Goal: Check status: Check status

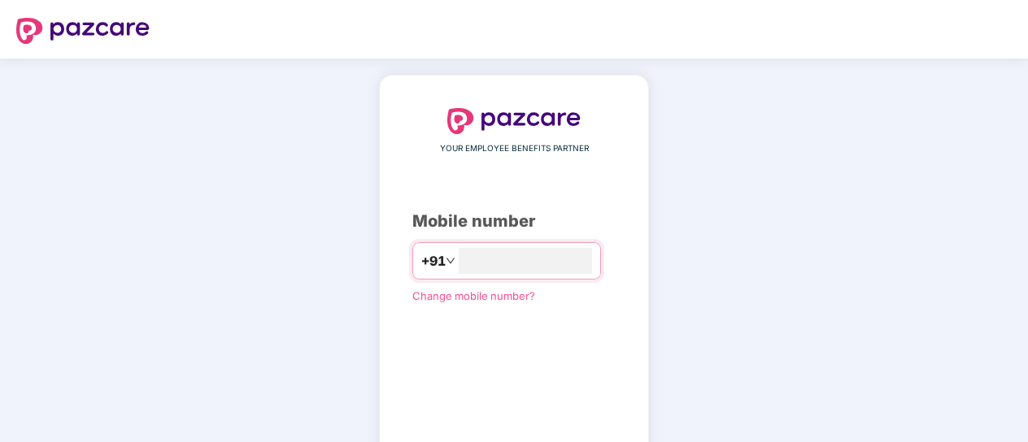
type input "*"
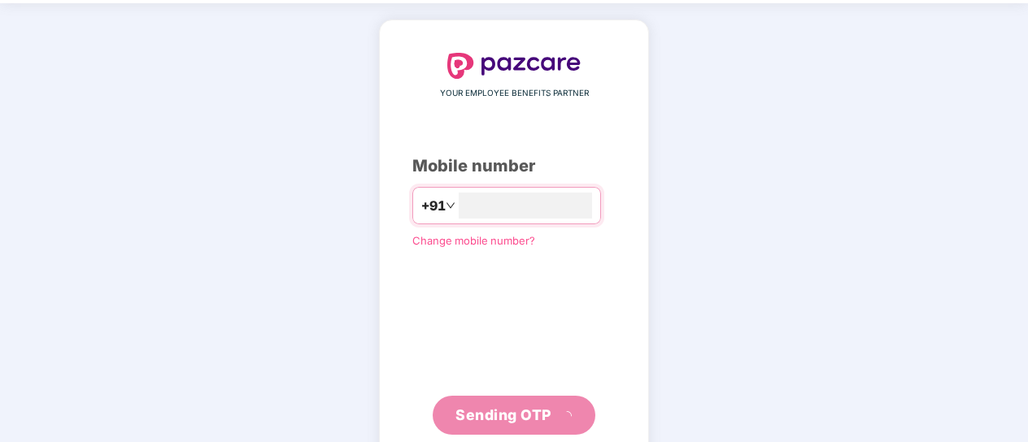
scroll to position [96, 0]
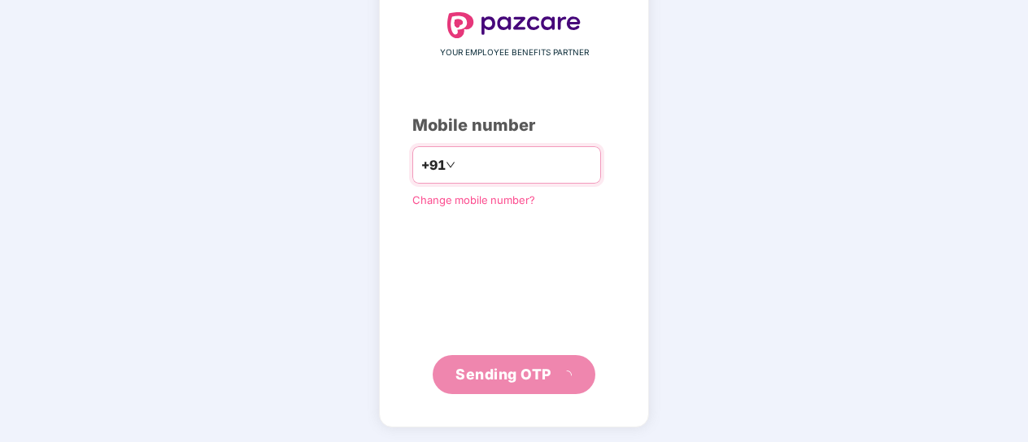
click at [459, 163] on input "number" at bounding box center [525, 165] width 133 height 26
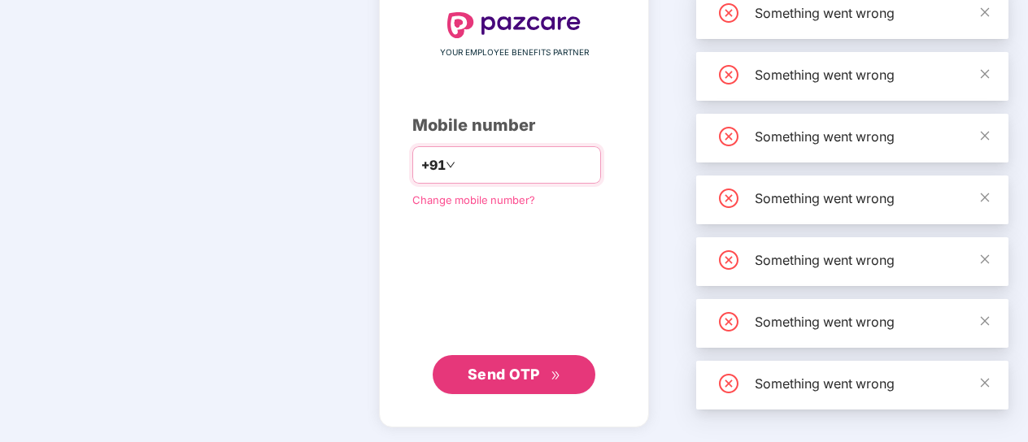
scroll to position [88, 0]
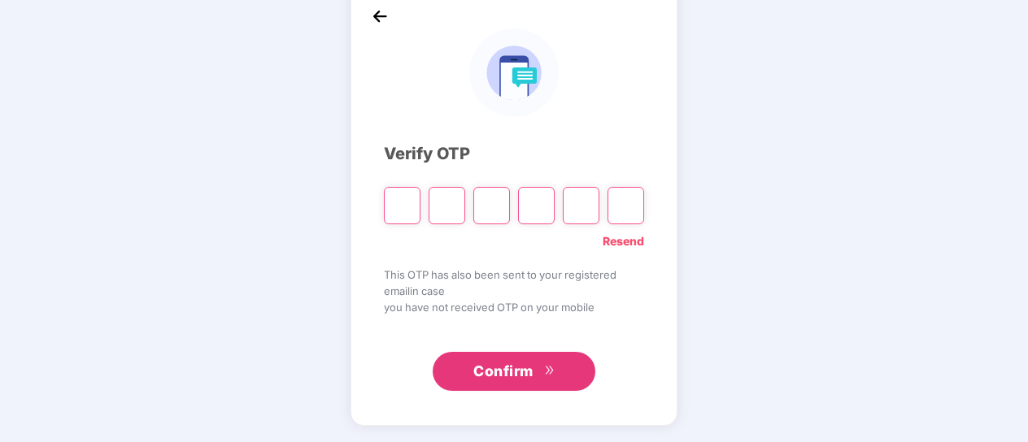
type input "*"
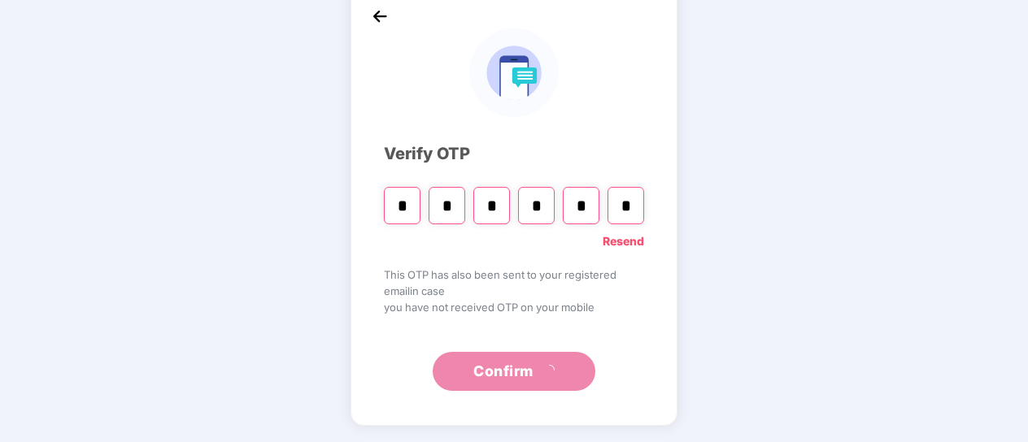
type input "*"
click at [633, 245] on link "Resend" at bounding box center [622, 242] width 41 height 18
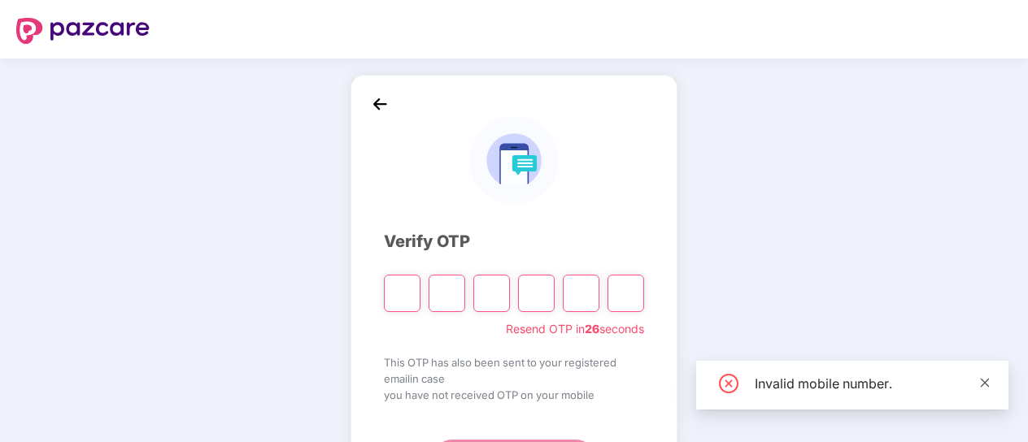
click at [985, 383] on icon "close" at bounding box center [985, 382] width 9 height 9
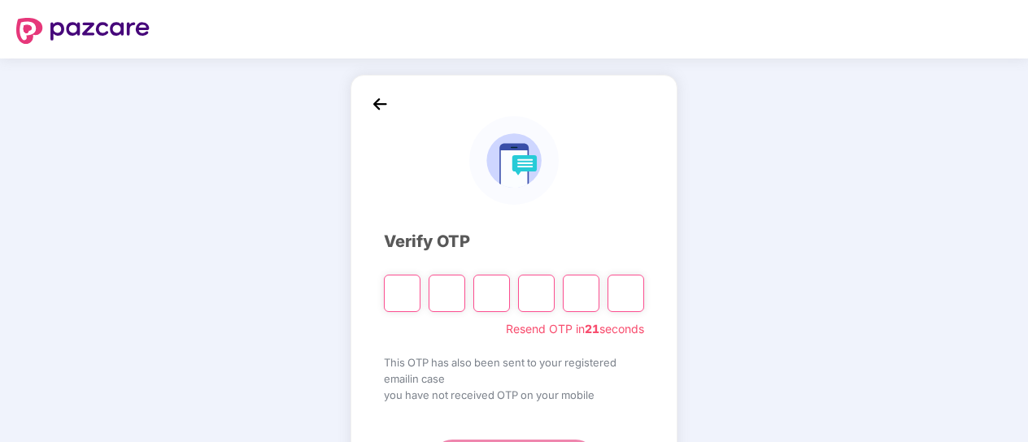
click at [379, 102] on img at bounding box center [380, 104] width 24 height 24
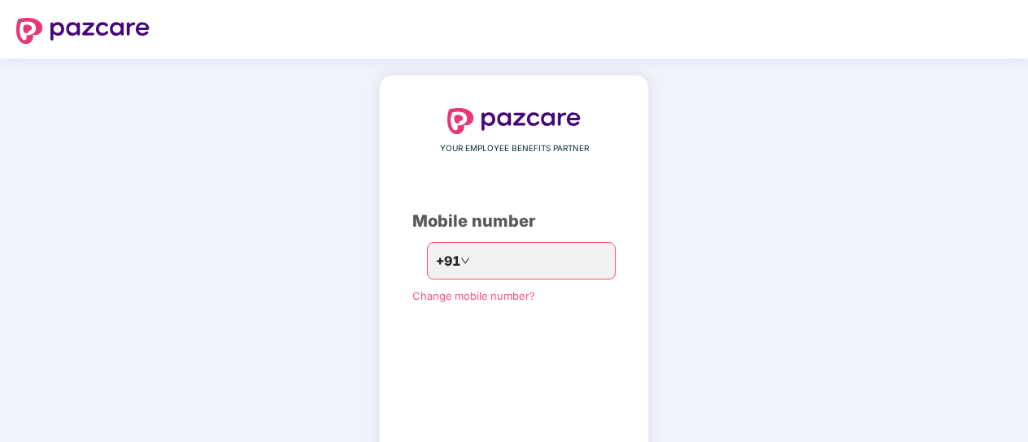
click at [379, 102] on div "YOUR EMPLOYEE BENEFITS PARTNER Mobile number +91 Change mobile number? Send OTP" at bounding box center [514, 299] width 270 height 449
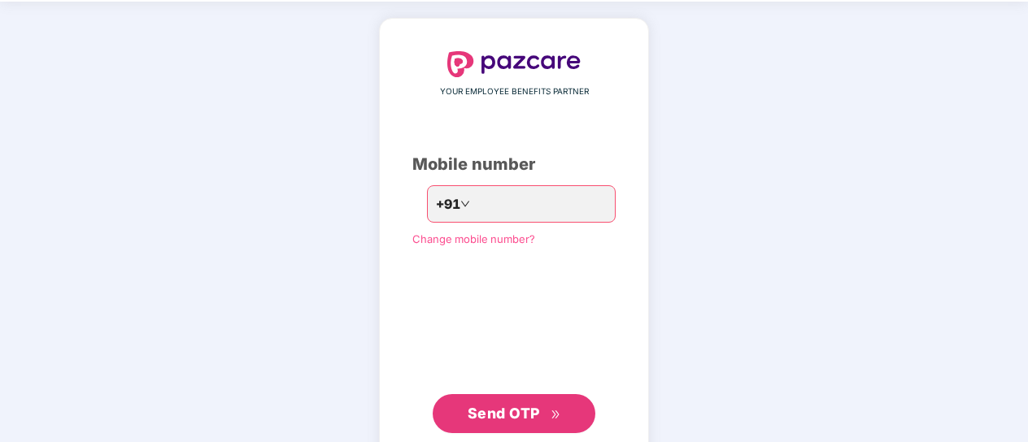
scroll to position [96, 0]
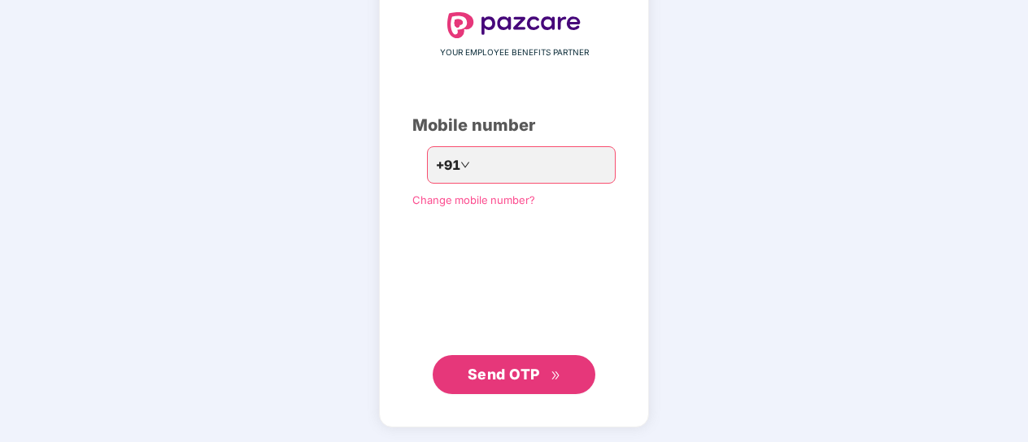
click at [527, 376] on span "Send OTP" at bounding box center [504, 374] width 72 height 17
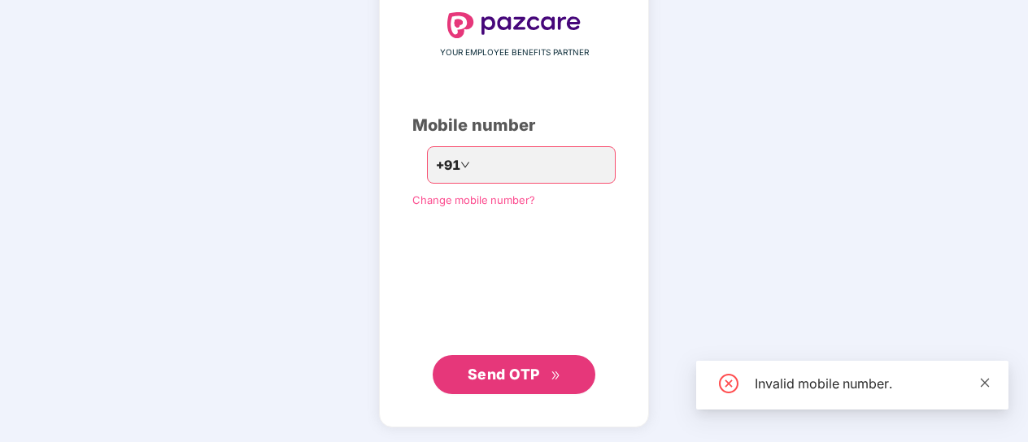
click at [981, 381] on icon "close" at bounding box center [984, 382] width 11 height 11
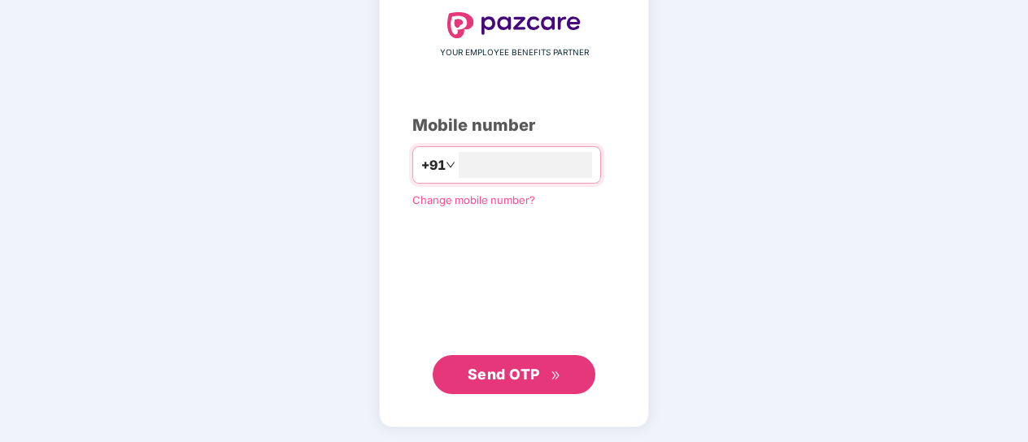
type input "**********"
click at [517, 375] on span "Send OTP" at bounding box center [504, 374] width 72 height 17
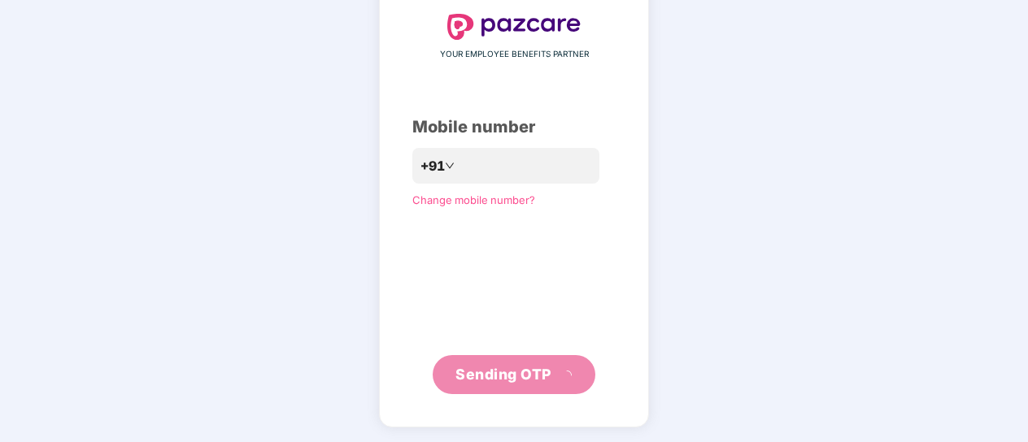
scroll to position [88, 0]
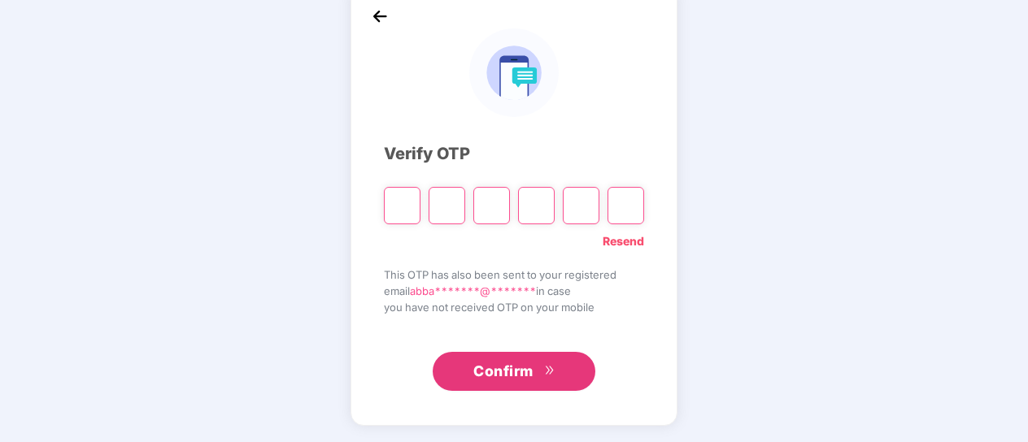
type input "*"
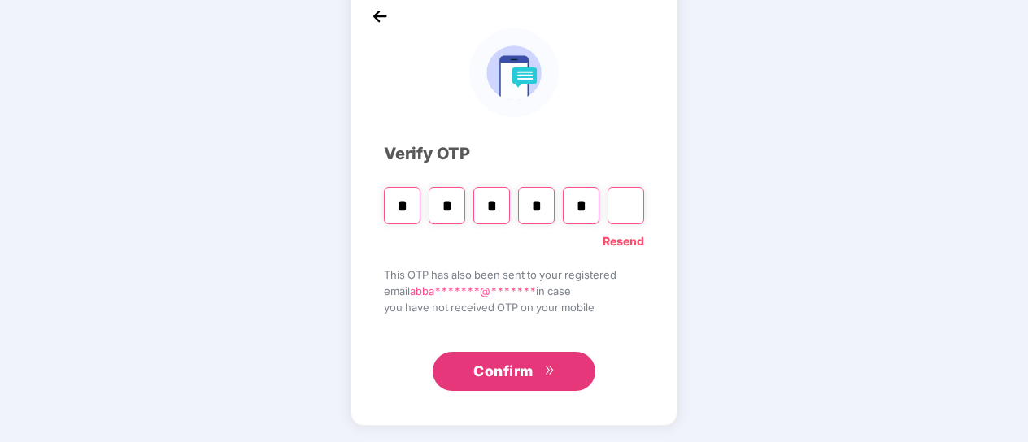
type input "*"
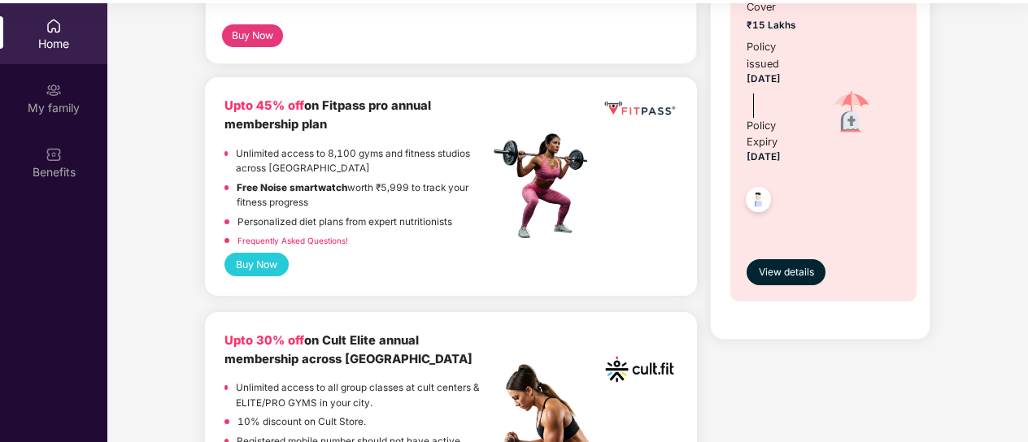
scroll to position [244, 0]
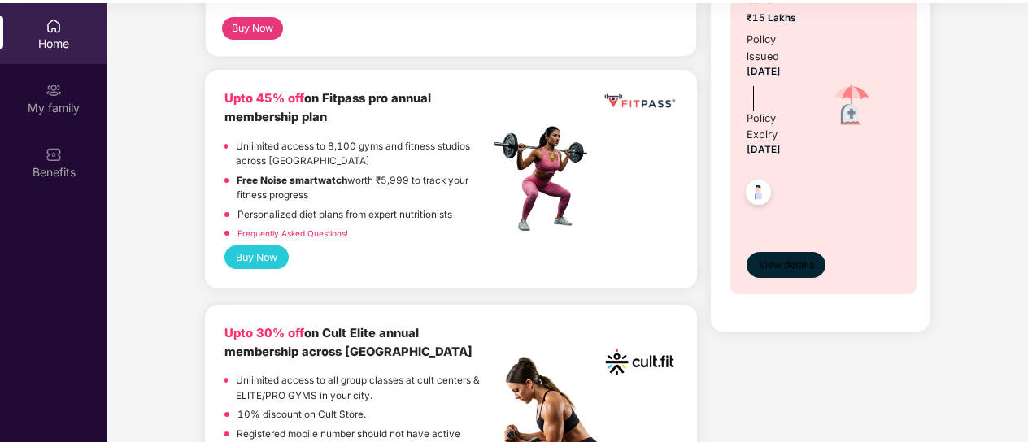
click at [781, 268] on span "View details" at bounding box center [786, 265] width 55 height 15
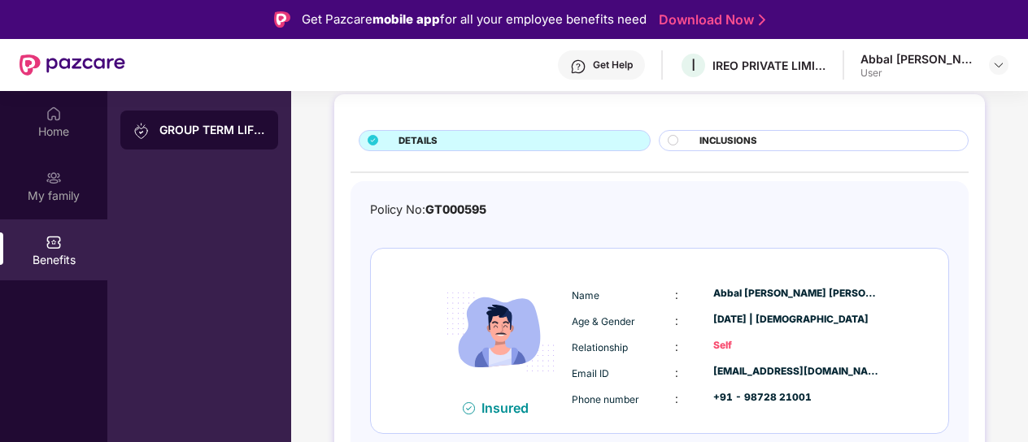
click at [669, 141] on circle at bounding box center [673, 140] width 10 height 10
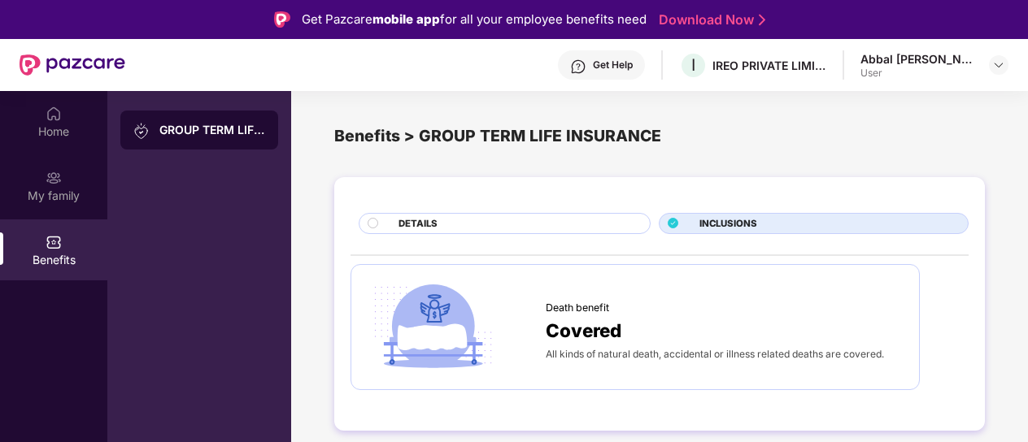
click at [376, 223] on circle at bounding box center [373, 223] width 10 height 10
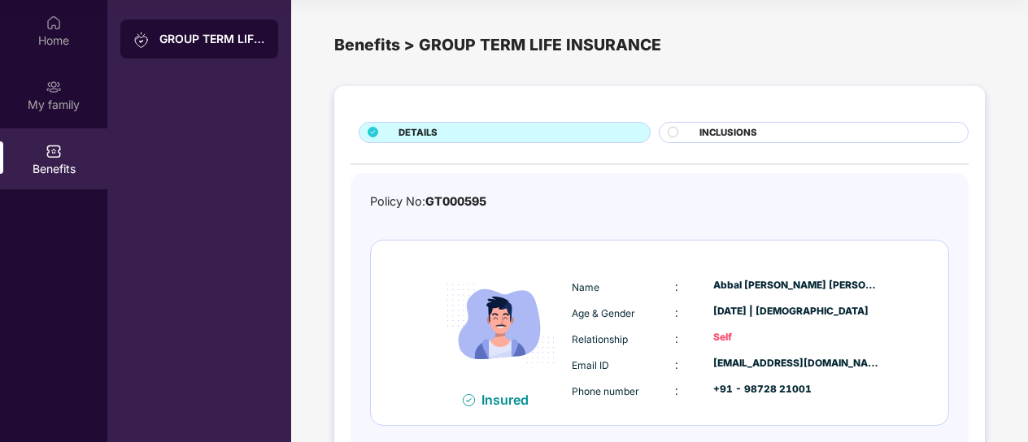
click at [201, 37] on div "GROUP TERM LIFE INSURANCE" at bounding box center [212, 39] width 106 height 16
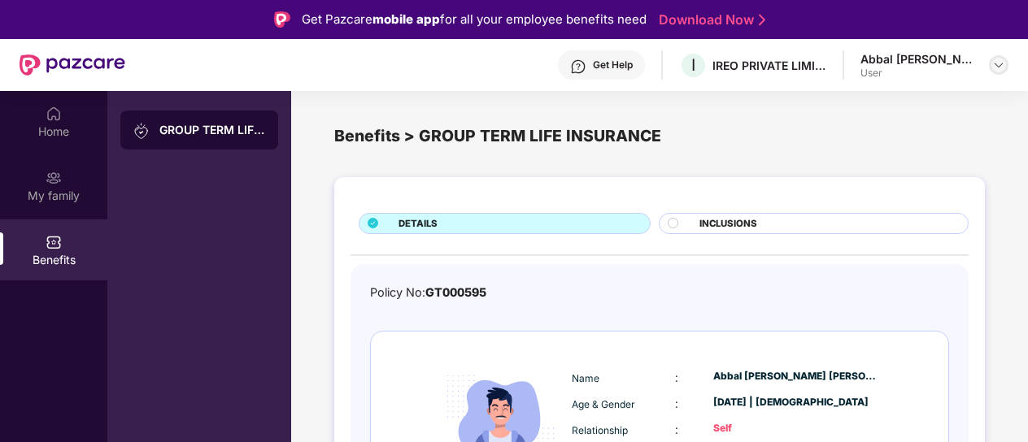
click at [998, 63] on img at bounding box center [998, 65] width 13 height 13
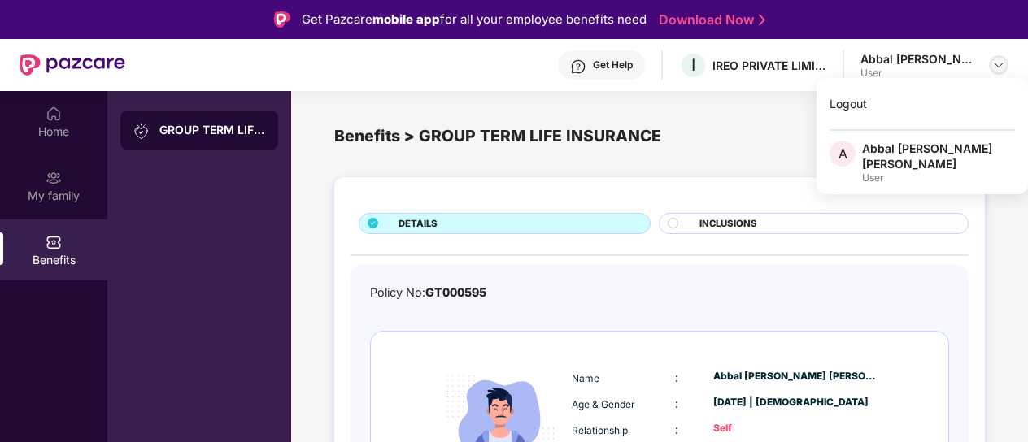
click at [998, 63] on img at bounding box center [998, 65] width 13 height 13
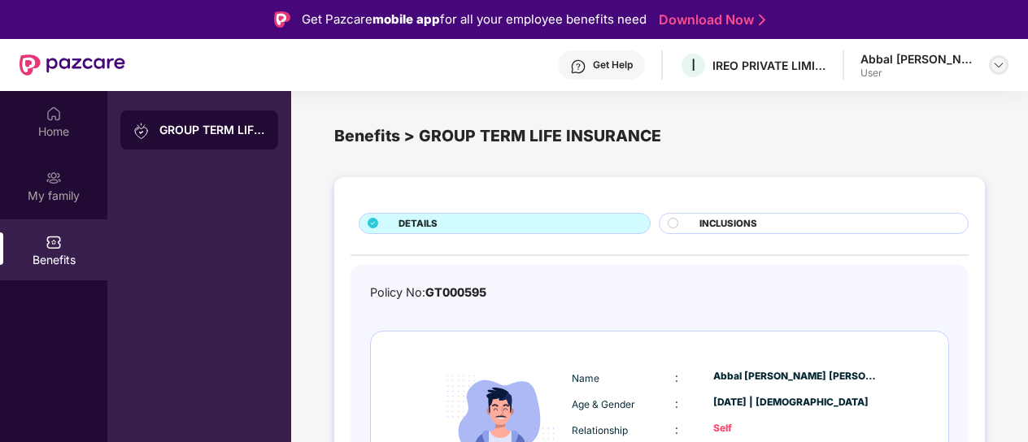
click at [998, 63] on img at bounding box center [998, 65] width 13 height 13
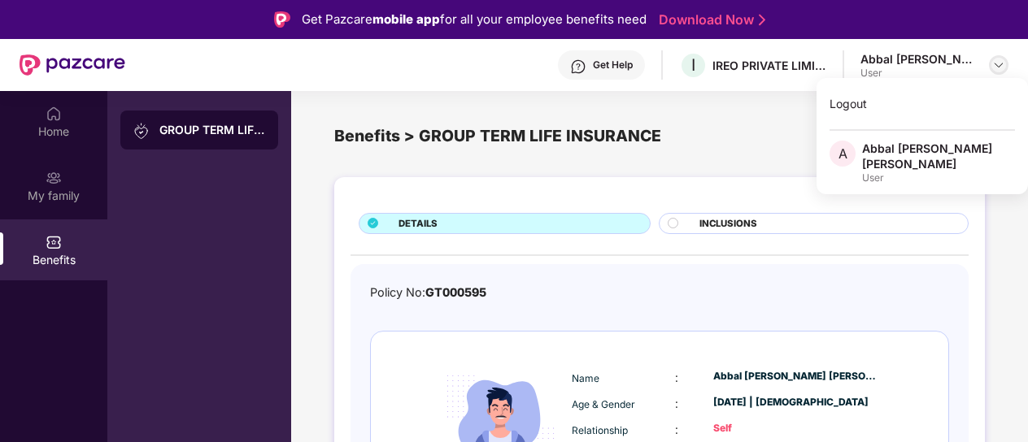
click at [998, 60] on img at bounding box center [998, 65] width 13 height 13
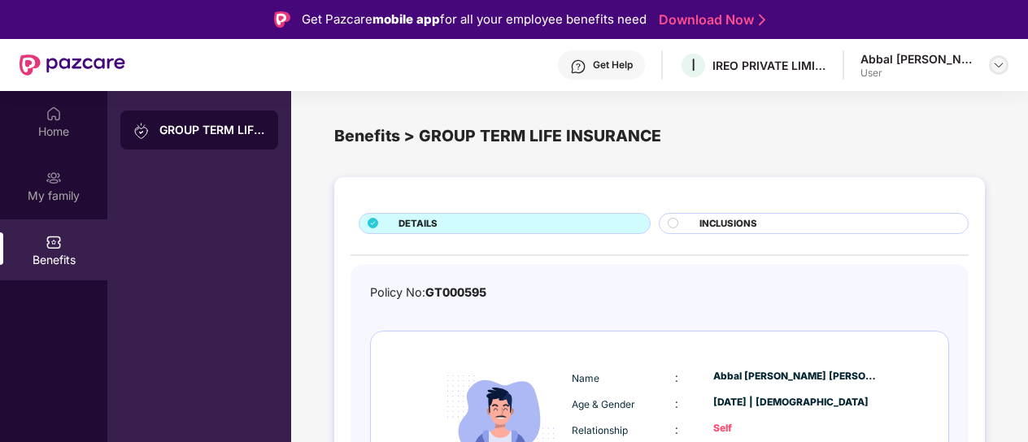
click at [998, 60] on img at bounding box center [998, 65] width 13 height 13
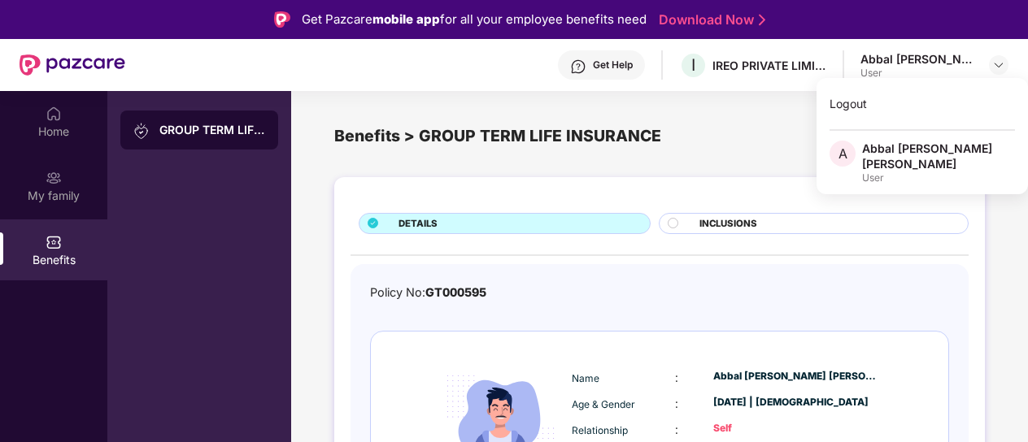
click at [914, 147] on div "Abbal [PERSON_NAME] [PERSON_NAME]" at bounding box center [938, 156] width 153 height 31
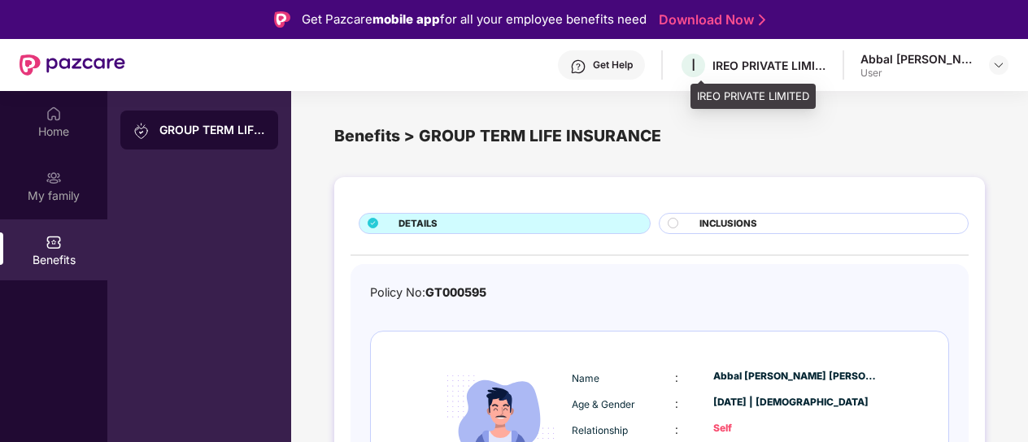
click at [785, 71] on div "IREO PRIVATE LIMITED" at bounding box center [769, 65] width 114 height 15
click at [998, 64] on img at bounding box center [998, 65] width 13 height 13
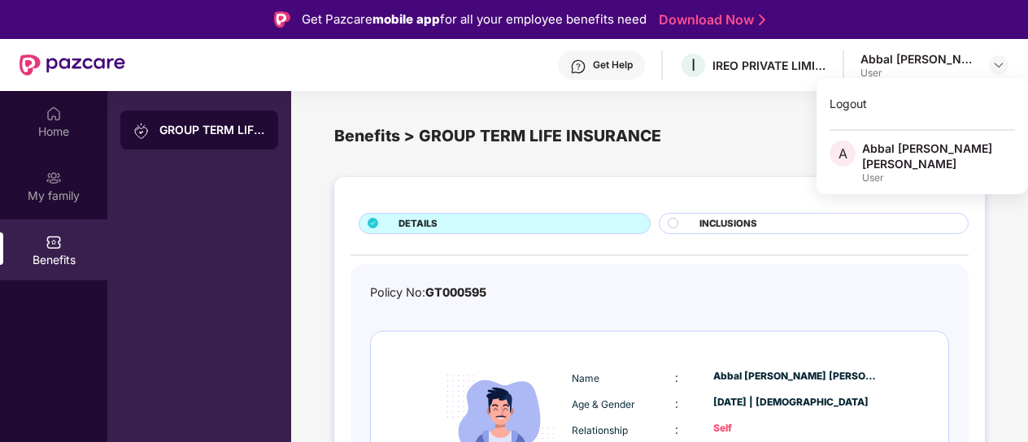
click at [839, 151] on span "A" at bounding box center [842, 154] width 9 height 20
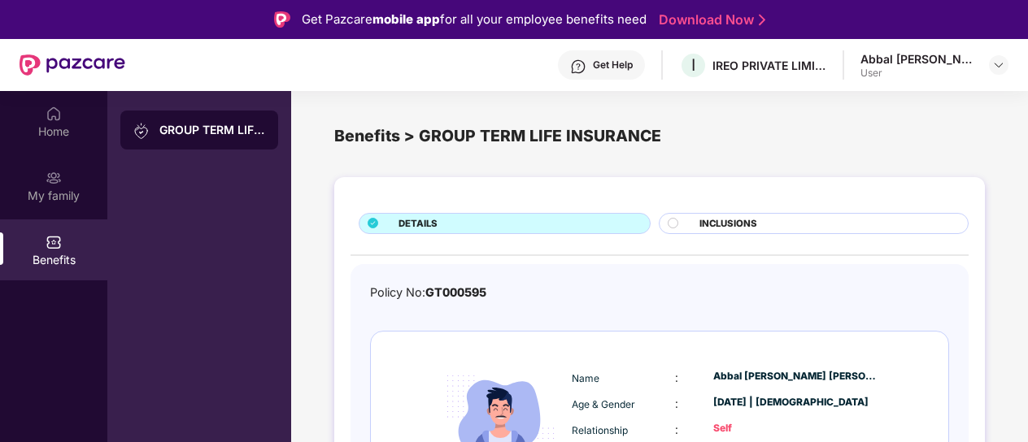
click at [839, 151] on div "Benefits > GROUP TERM LIFE INSURANCE" at bounding box center [659, 136] width 650 height 65
click at [818, 61] on div "IREO PRIVATE LIMITED" at bounding box center [769, 65] width 114 height 15
click at [818, 66] on div "IREO PRIVATE LIMITED" at bounding box center [769, 65] width 114 height 15
click at [724, 67] on div "IREO PRIVATE LIMITED" at bounding box center [769, 65] width 114 height 15
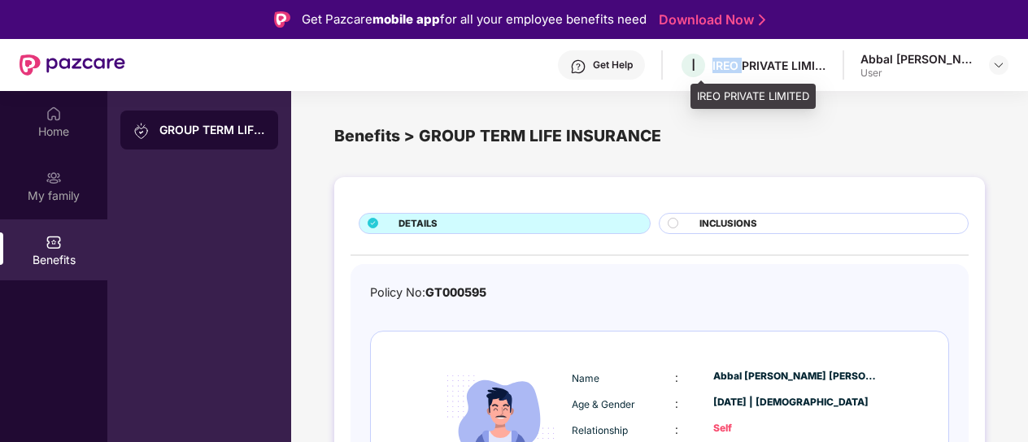
click at [722, 67] on div "I IREO PRIVATE LIMITED" at bounding box center [752, 65] width 147 height 28
click at [707, 64] on span "I" at bounding box center [693, 65] width 28 height 28
click at [633, 62] on div "Get Help" at bounding box center [613, 65] width 40 height 13
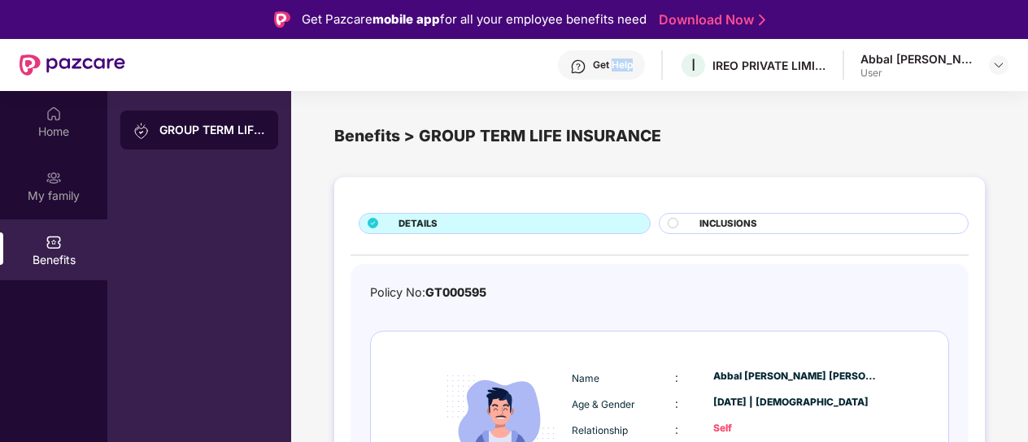
click at [633, 62] on div "Get Help" at bounding box center [613, 65] width 40 height 13
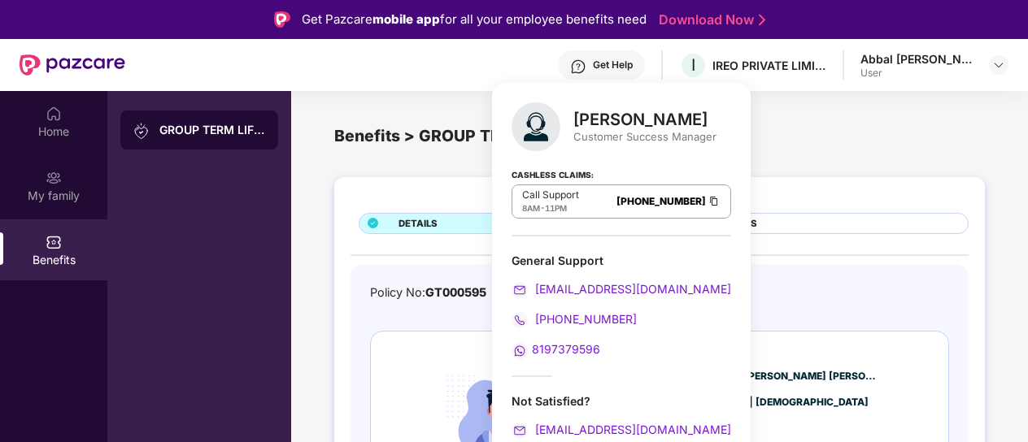
click at [616, 66] on div "Get Help" at bounding box center [613, 65] width 40 height 13
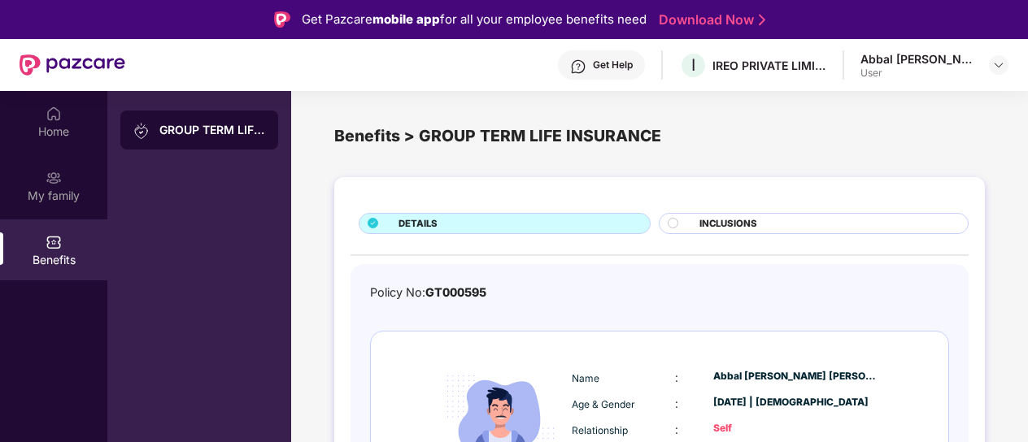
scroll to position [83, 0]
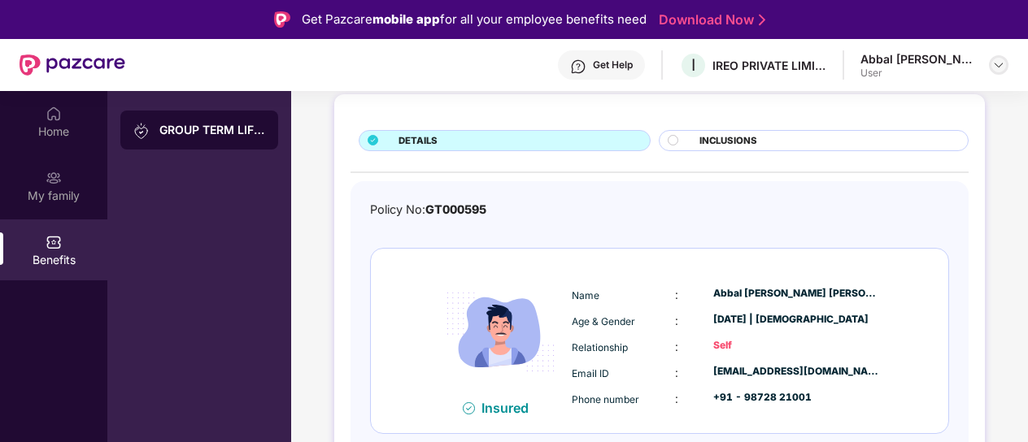
click at [998, 66] on img at bounding box center [998, 65] width 13 height 13
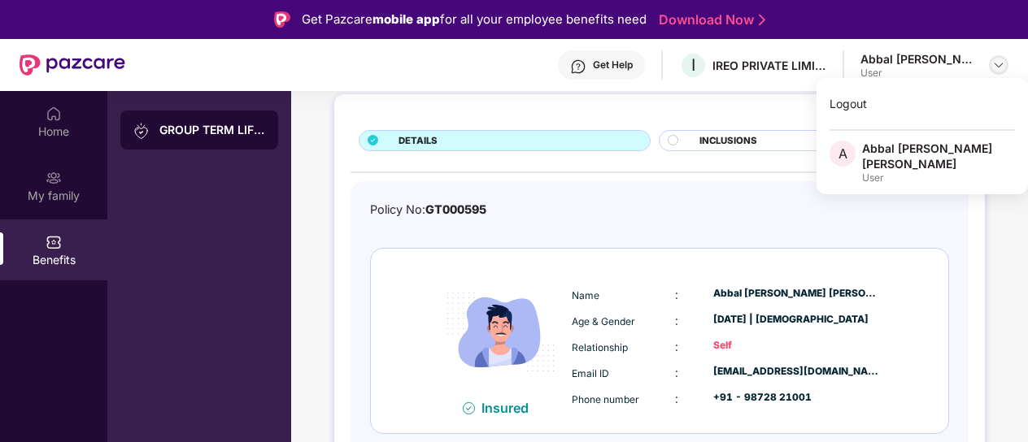
click at [998, 66] on img at bounding box center [998, 65] width 13 height 13
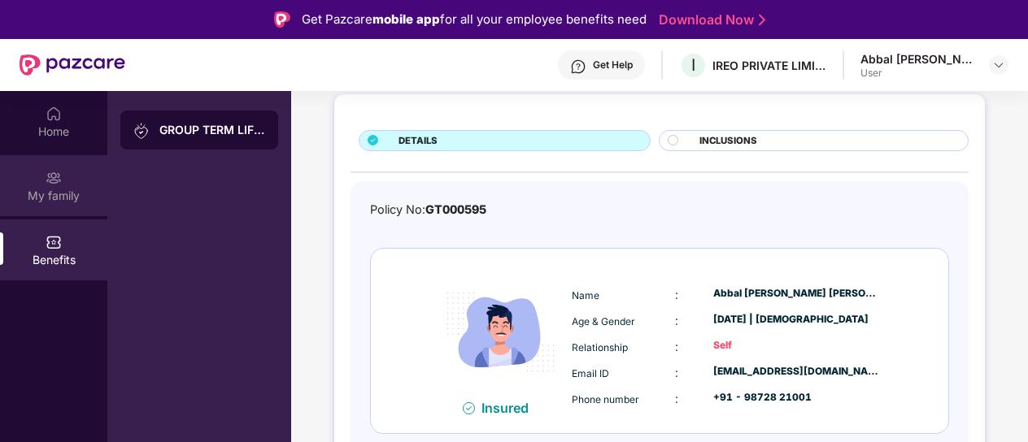
click at [55, 172] on img at bounding box center [54, 178] width 16 height 16
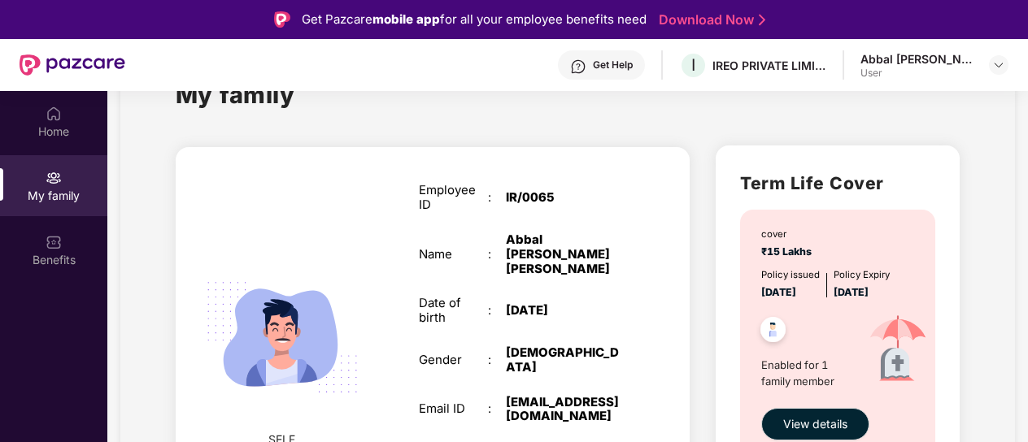
scroll to position [108, 0]
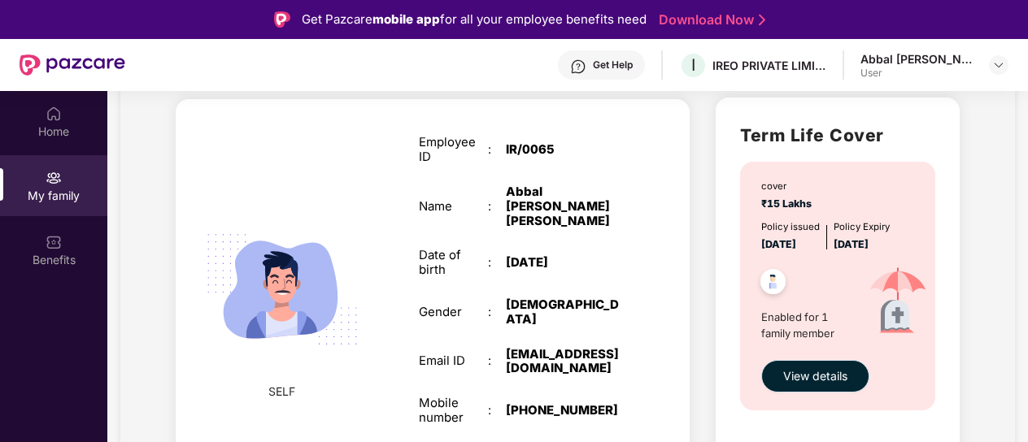
click at [807, 375] on span "View details" at bounding box center [815, 377] width 64 height 18
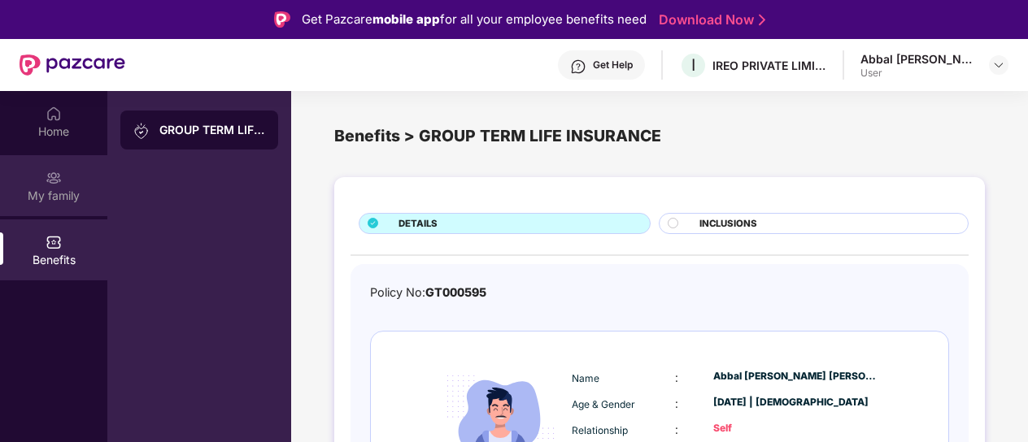
click at [49, 176] on img at bounding box center [54, 178] width 16 height 16
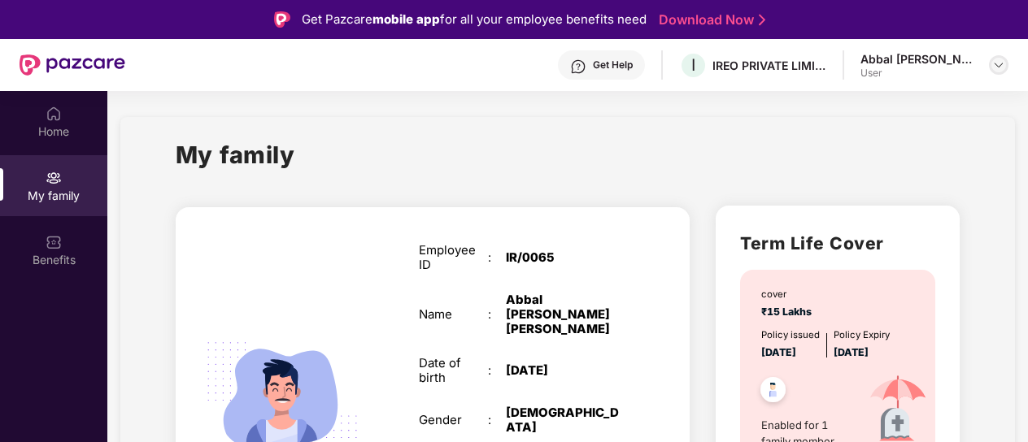
click at [1005, 64] on div at bounding box center [999, 65] width 20 height 20
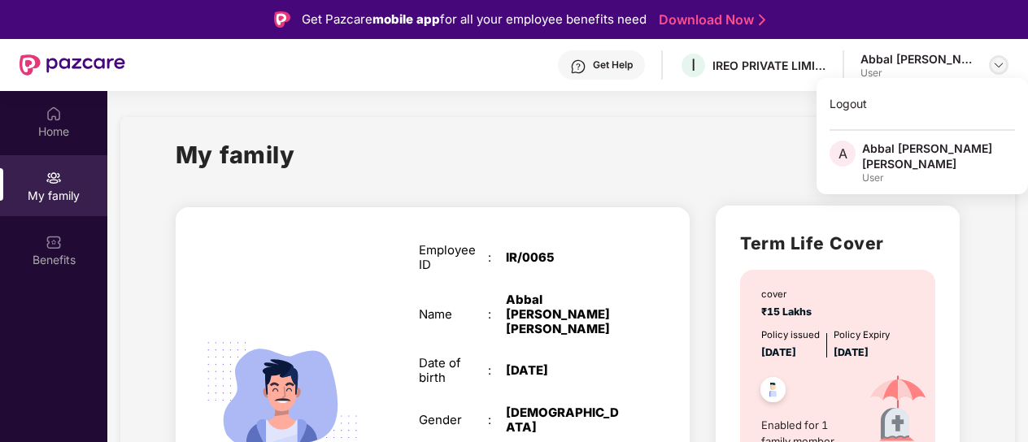
click at [1005, 64] on div at bounding box center [999, 65] width 20 height 20
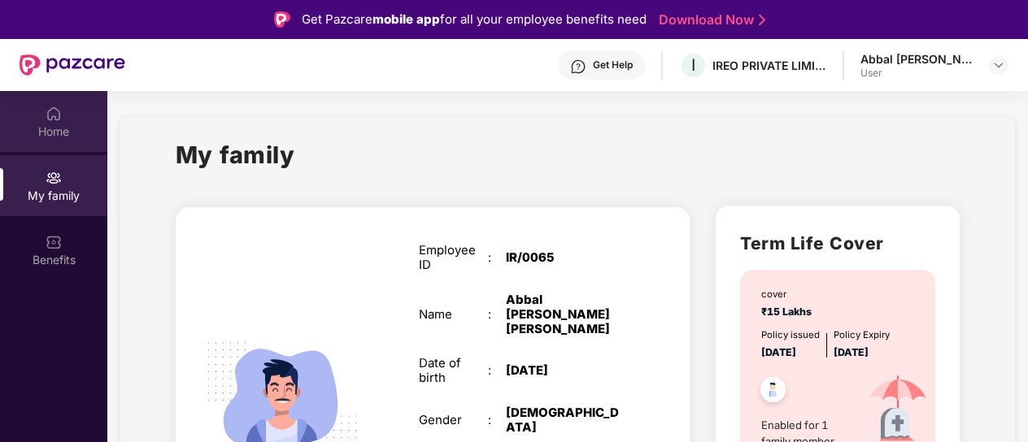
click at [57, 117] on img at bounding box center [54, 114] width 16 height 16
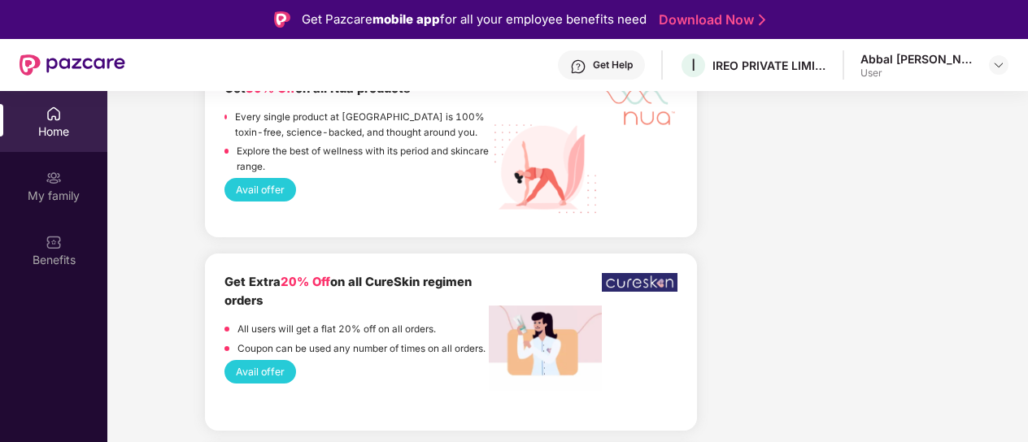
scroll to position [3629, 0]
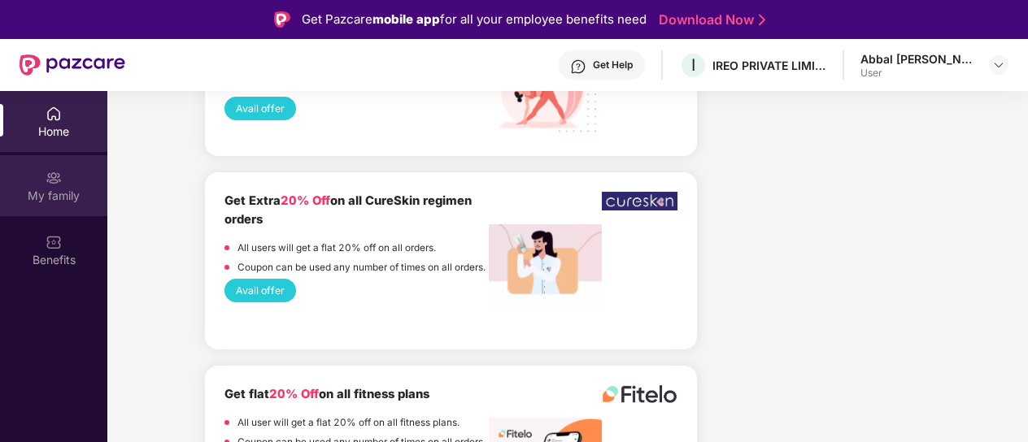
click at [55, 176] on img at bounding box center [54, 178] width 16 height 16
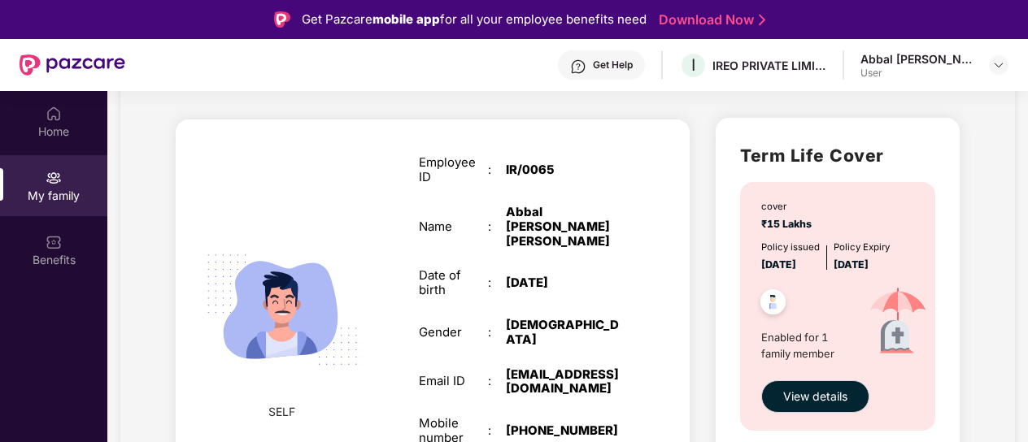
scroll to position [108, 0]
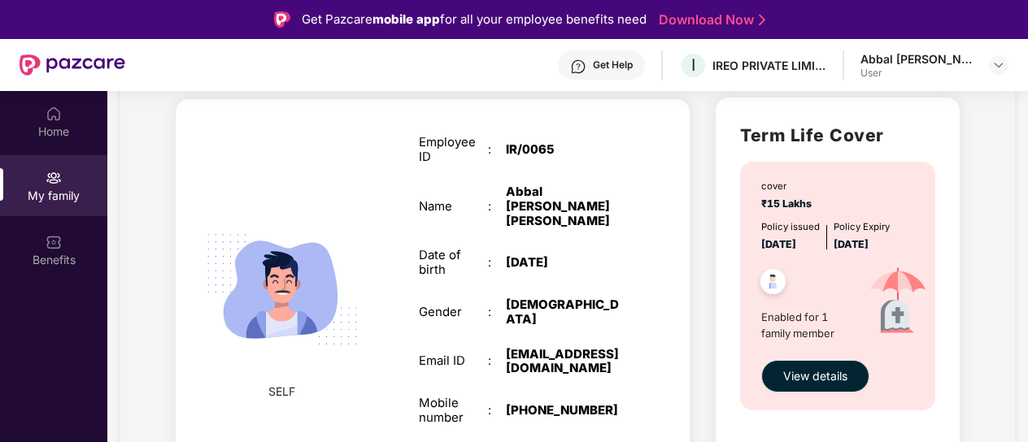
click at [842, 378] on span "View details" at bounding box center [815, 377] width 64 height 18
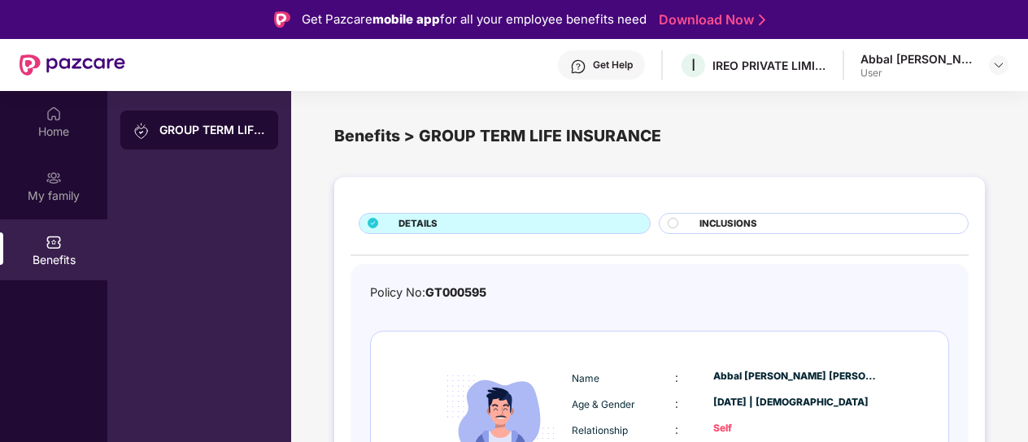
click at [370, 221] on icon at bounding box center [373, 223] width 10 height 10
click at [376, 223] on icon at bounding box center [373, 223] width 10 height 10
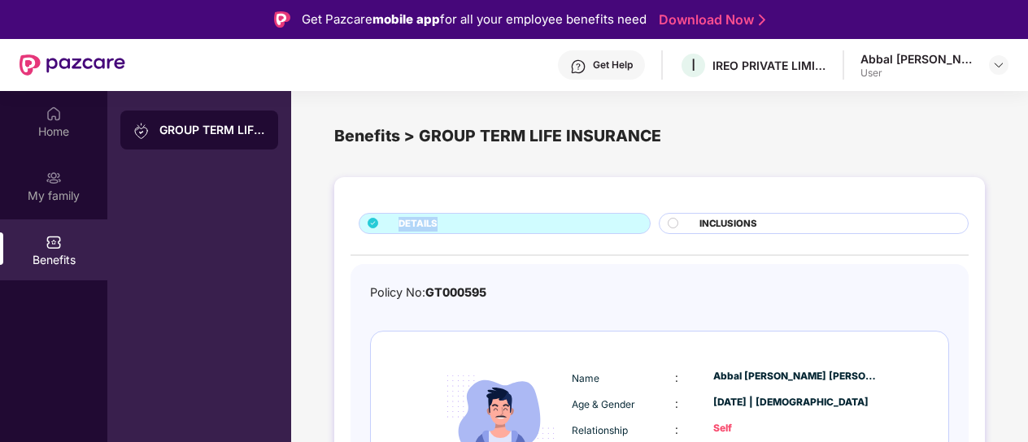
click at [432, 227] on span "DETAILS" at bounding box center [417, 224] width 39 height 15
click at [432, 224] on span "DETAILS" at bounding box center [417, 224] width 39 height 15
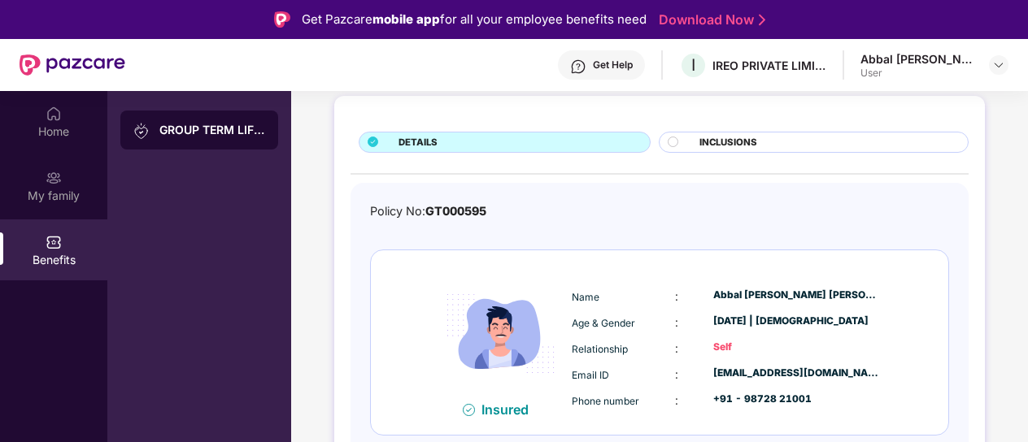
scroll to position [83, 0]
click at [998, 63] on img at bounding box center [998, 65] width 13 height 13
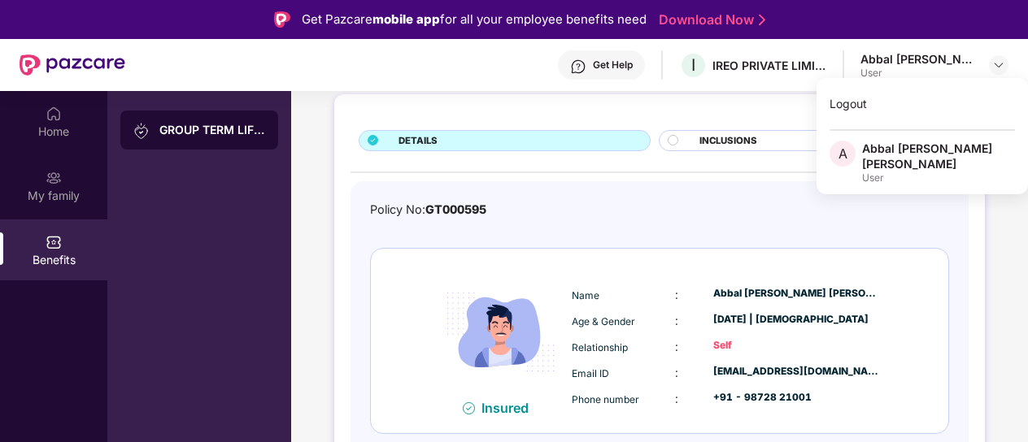
click at [908, 149] on div "Abbal [PERSON_NAME] [PERSON_NAME]" at bounding box center [938, 156] width 153 height 31
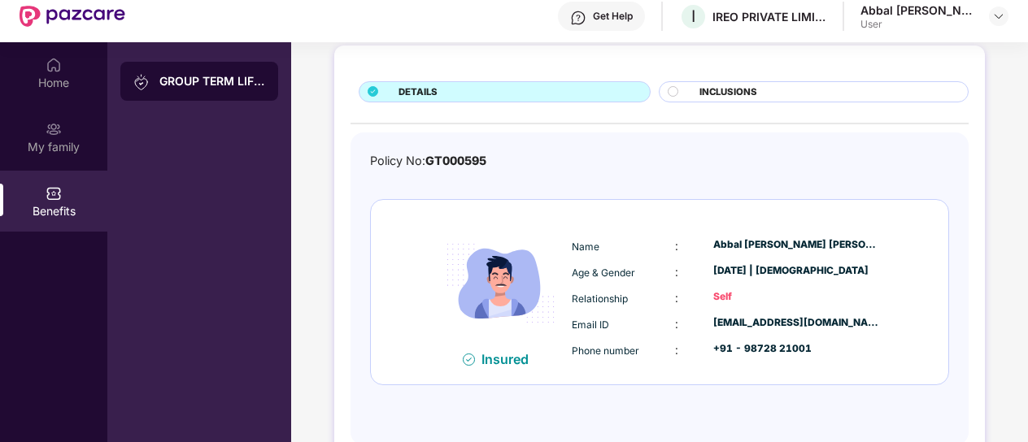
scroll to position [91, 0]
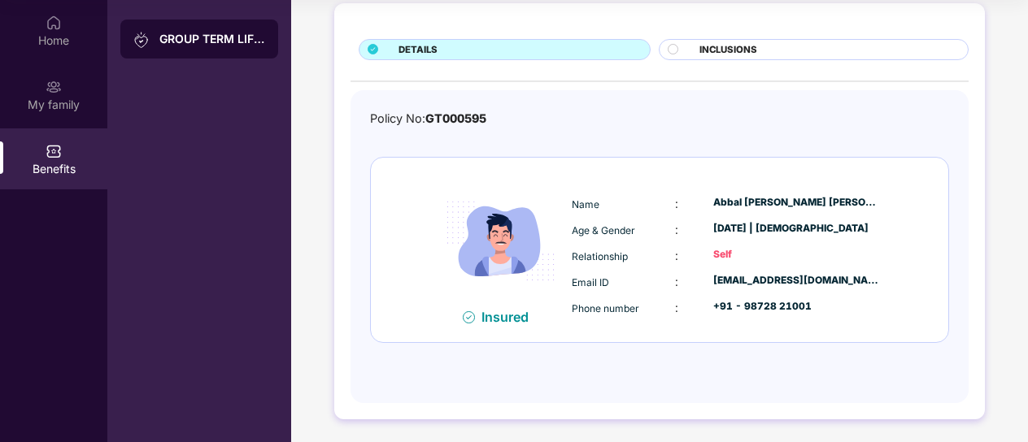
click at [464, 317] on img at bounding box center [469, 317] width 12 height 12
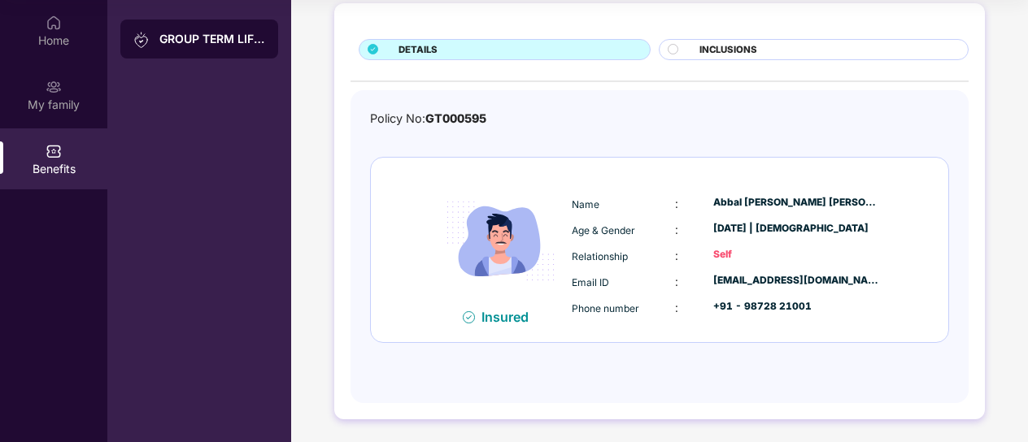
click at [464, 317] on img at bounding box center [469, 317] width 12 height 12
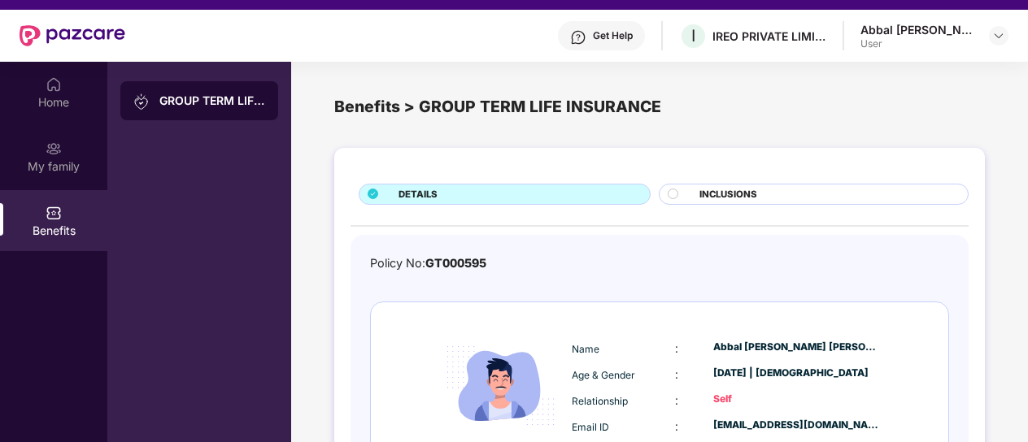
scroll to position [0, 0]
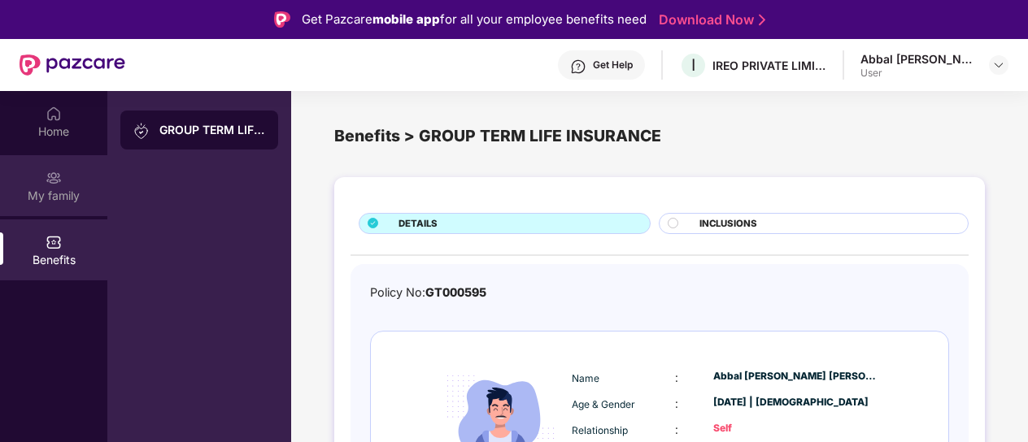
click at [54, 185] on img at bounding box center [54, 178] width 16 height 16
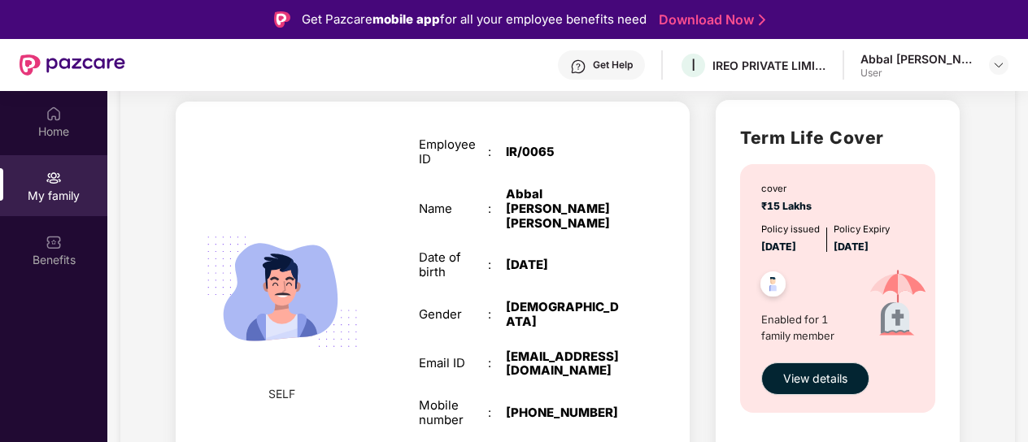
scroll to position [108, 0]
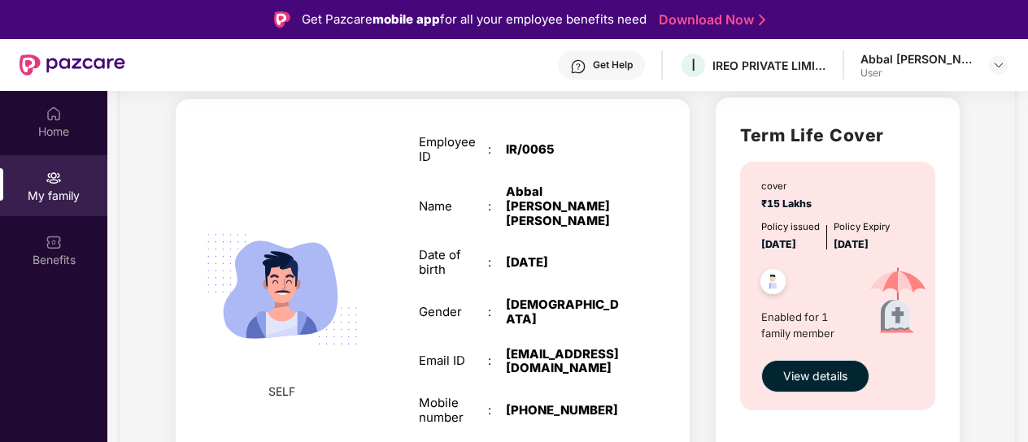
click at [842, 377] on span "View details" at bounding box center [815, 377] width 64 height 18
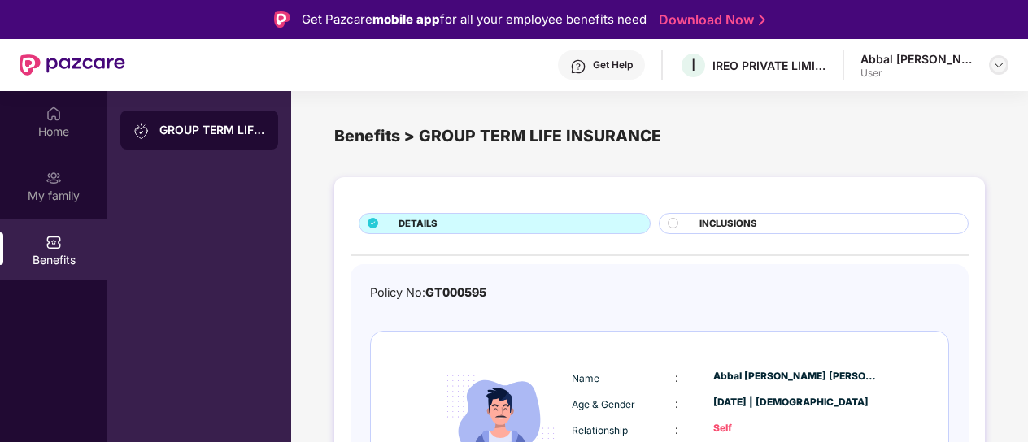
click at [998, 65] on img at bounding box center [998, 65] width 13 height 13
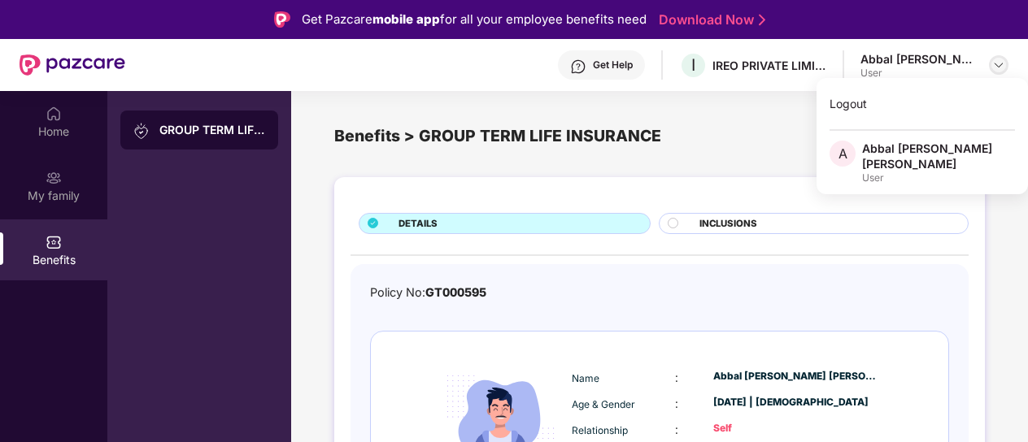
click at [998, 65] on img at bounding box center [998, 65] width 13 height 13
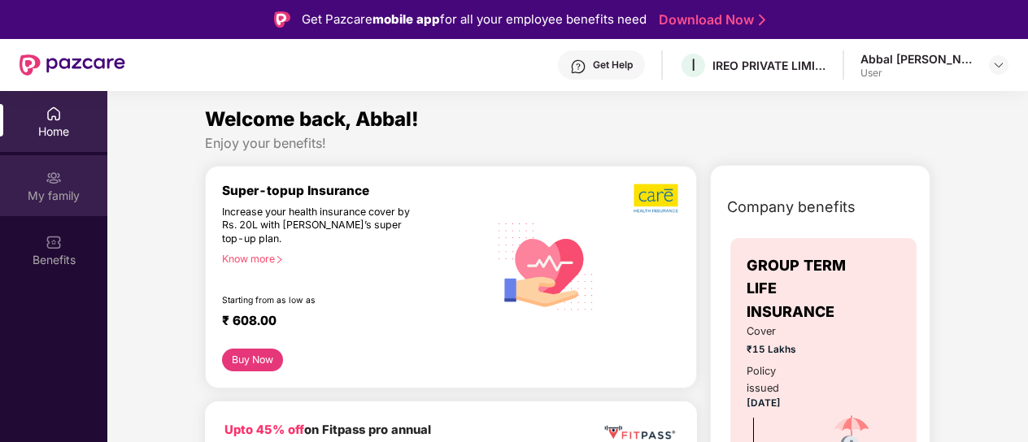
click at [47, 180] on img at bounding box center [54, 178] width 16 height 16
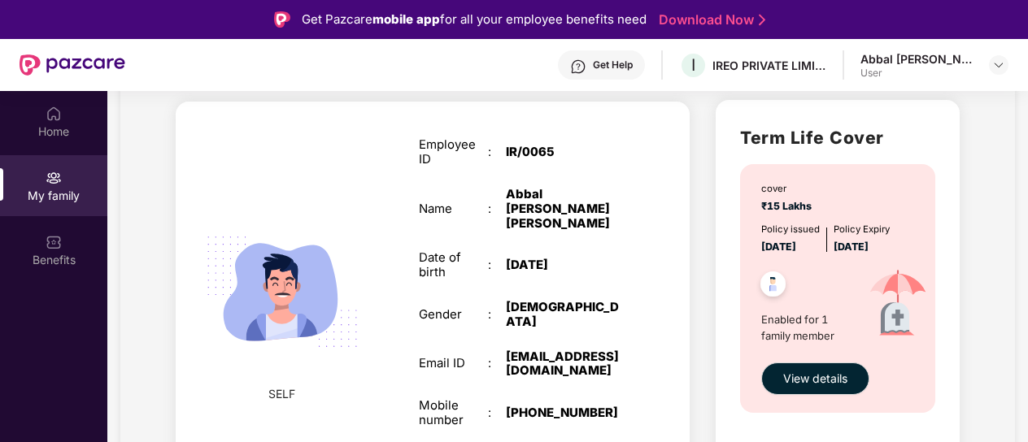
scroll to position [108, 0]
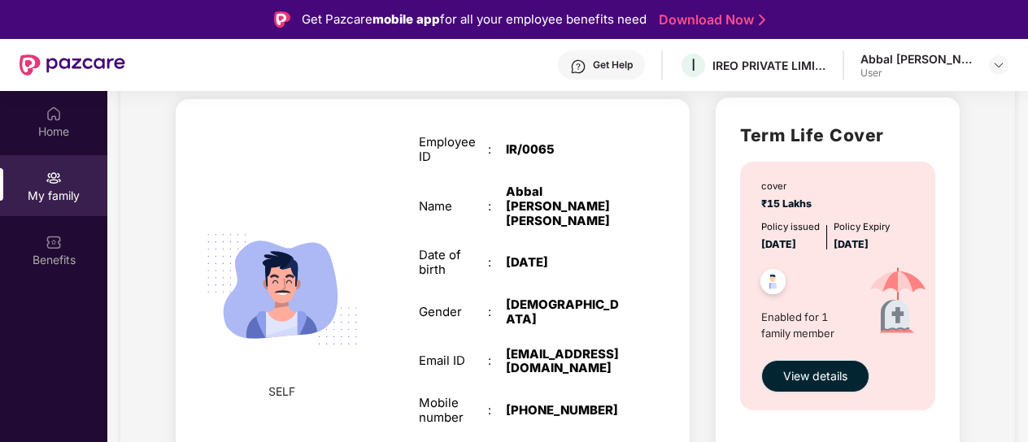
click at [823, 381] on span "View details" at bounding box center [815, 377] width 64 height 18
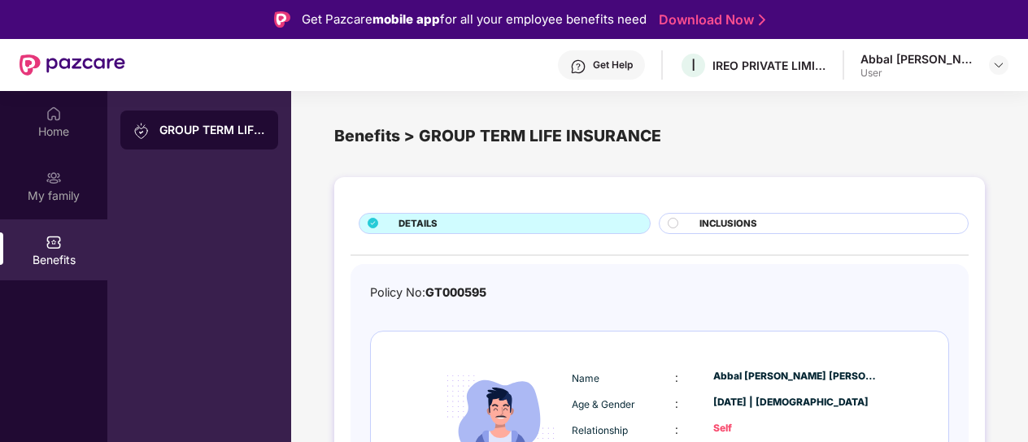
click at [371, 225] on icon at bounding box center [373, 223] width 10 height 10
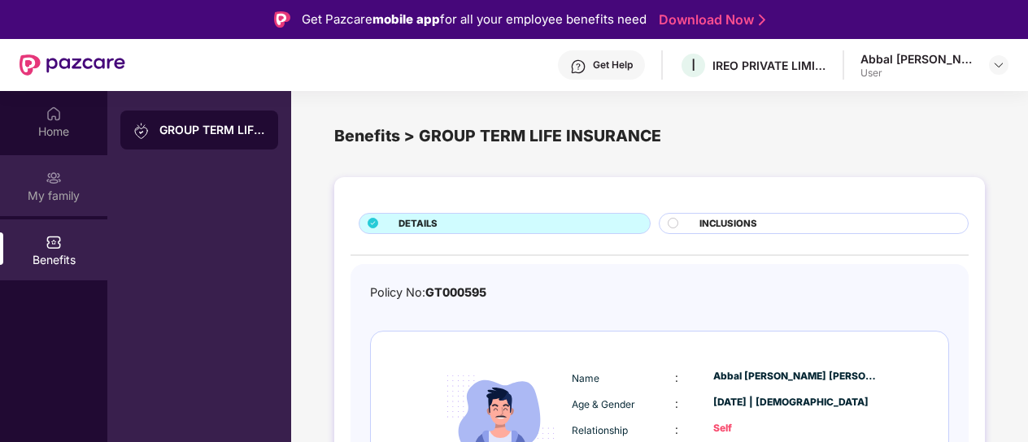
click at [52, 173] on img at bounding box center [54, 178] width 16 height 16
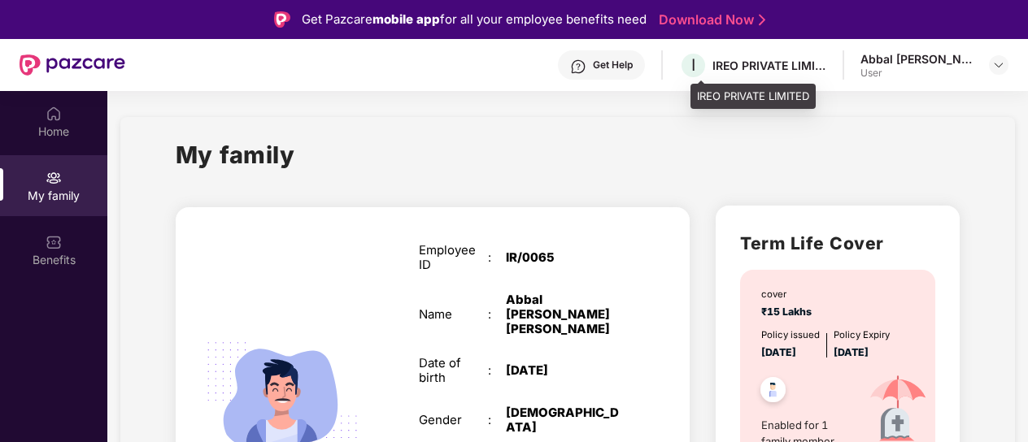
click at [766, 67] on div "IREO PRIVATE LIMITED" at bounding box center [769, 65] width 114 height 15
click at [763, 59] on div "IREO PRIVATE LIMITED" at bounding box center [769, 65] width 114 height 15
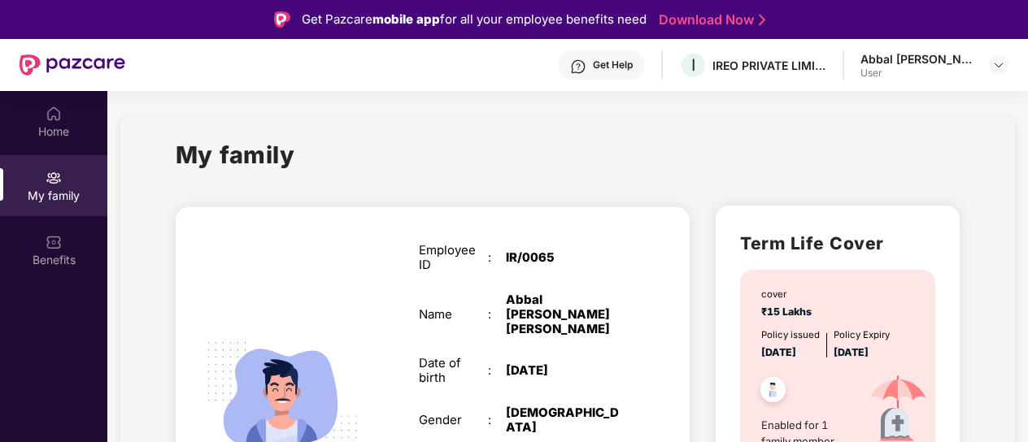
click at [911, 63] on div "Abbal [PERSON_NAME] [PERSON_NAME]" at bounding box center [917, 58] width 114 height 15
click at [935, 67] on div "User" at bounding box center [917, 73] width 114 height 13
click at [994, 66] on img at bounding box center [998, 65] width 13 height 13
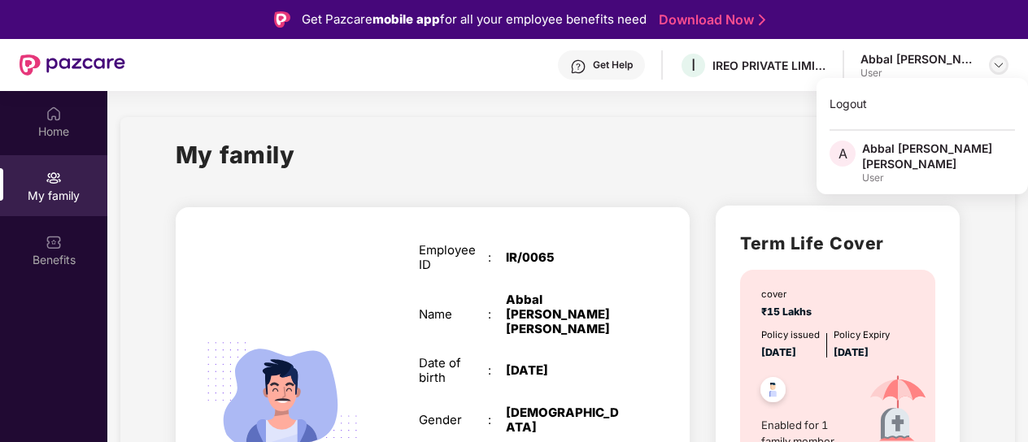
click at [994, 66] on img at bounding box center [998, 65] width 13 height 13
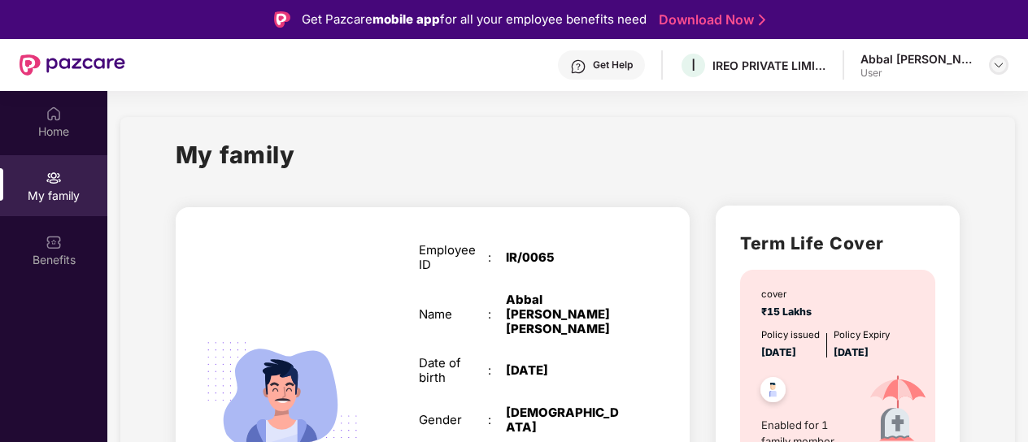
click at [994, 66] on img at bounding box center [998, 65] width 13 height 13
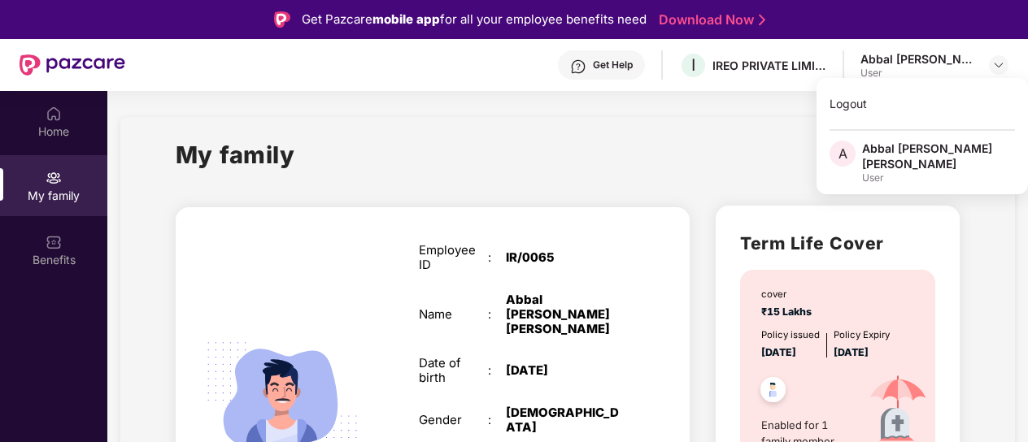
click at [846, 152] on span "A" at bounding box center [842, 154] width 9 height 20
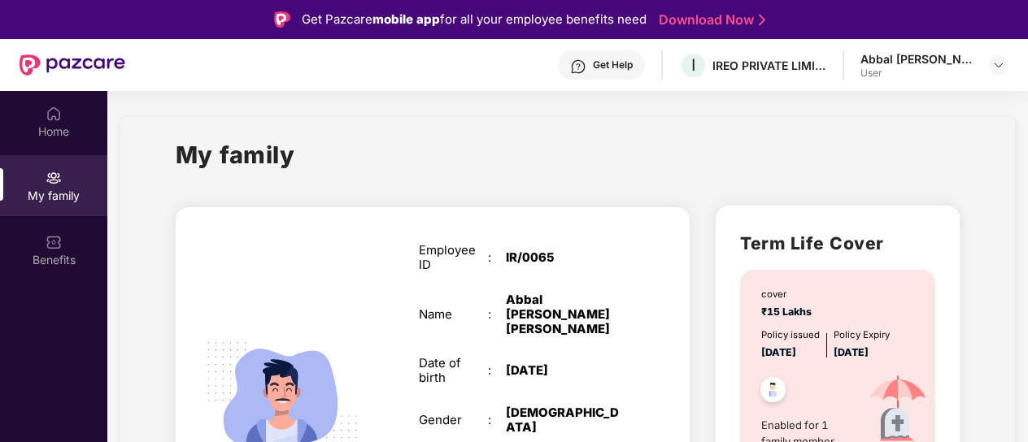
click at [885, 146] on div "My family" at bounding box center [568, 165] width 784 height 56
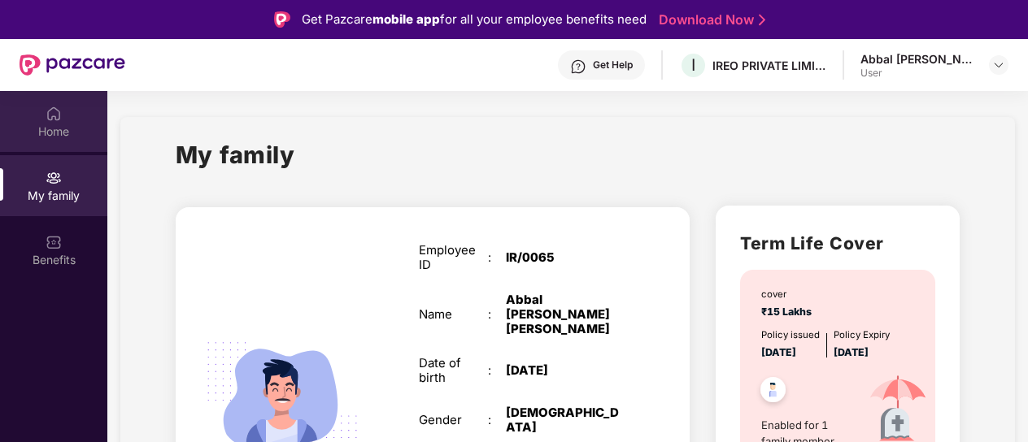
click at [50, 118] on img at bounding box center [54, 114] width 16 height 16
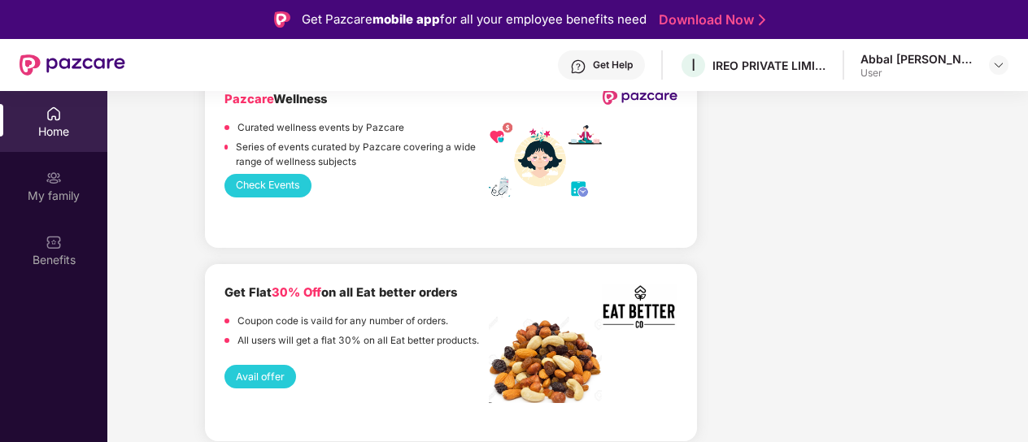
scroll to position [3171, 0]
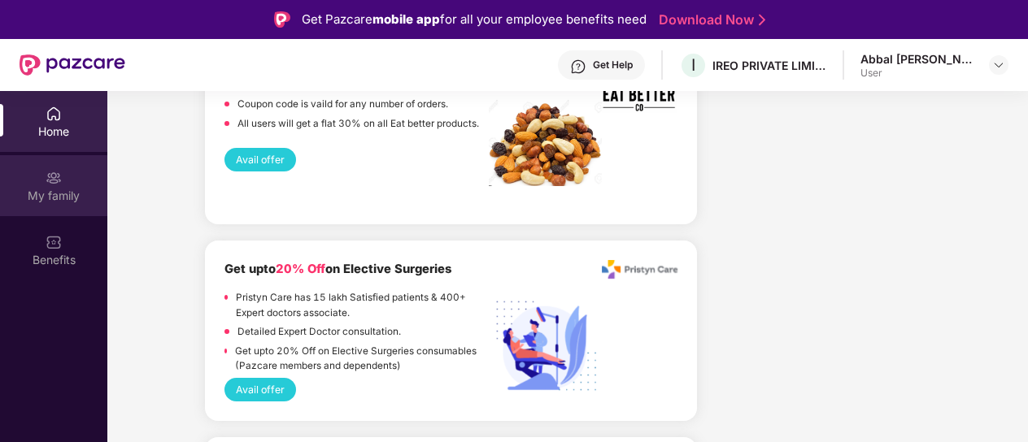
click at [55, 177] on img at bounding box center [54, 178] width 16 height 16
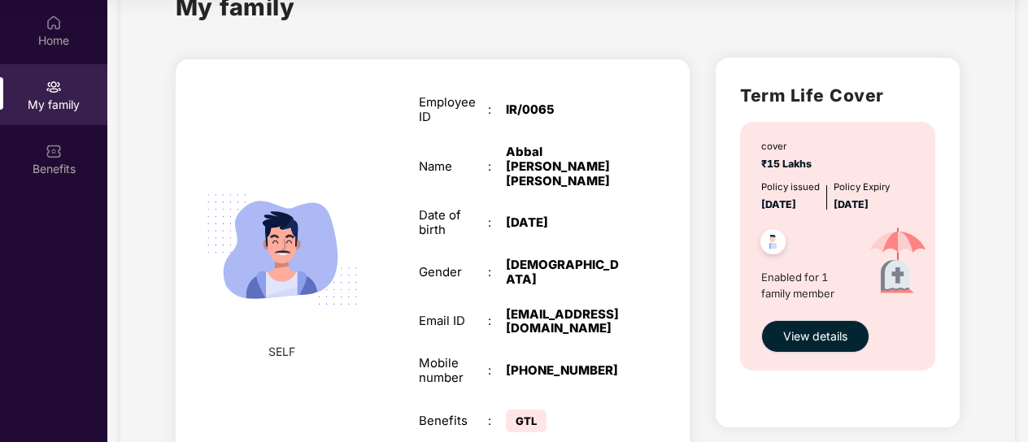
scroll to position [81, 0]
